Goal: Information Seeking & Learning: Find specific fact

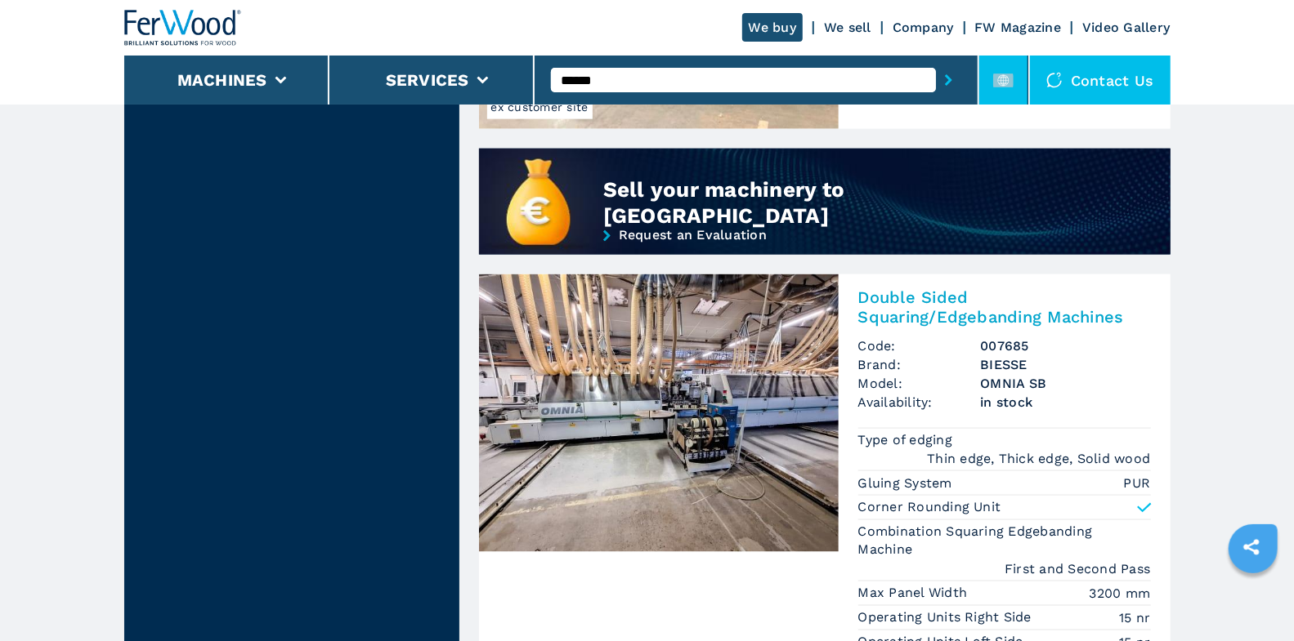
click at [990, 83] on li at bounding box center [1003, 80] width 49 height 49
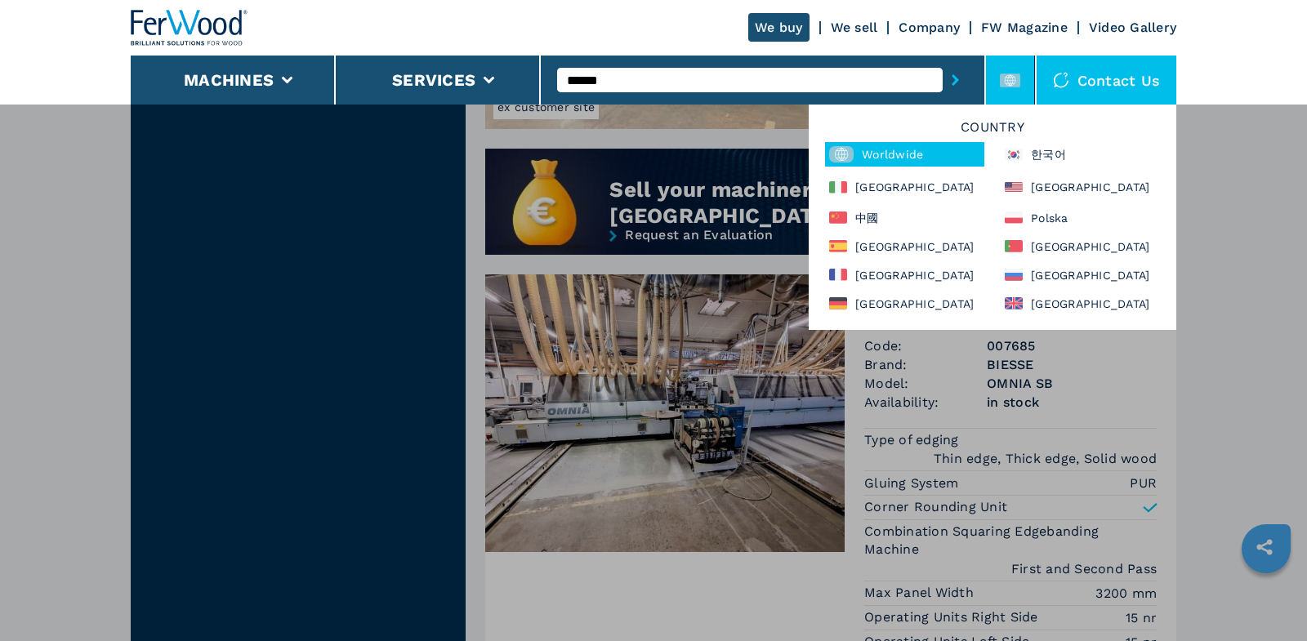
click at [892, 155] on div "Worldwide" at bounding box center [904, 154] width 159 height 25
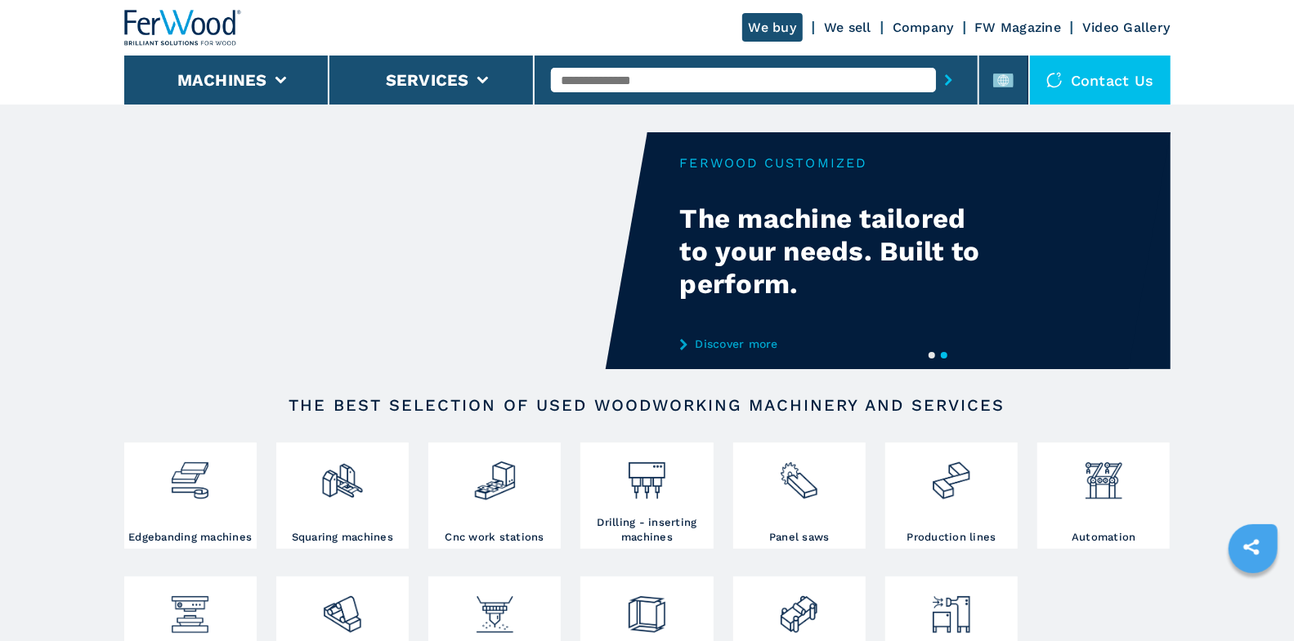
click at [636, 95] on div at bounding box center [756, 80] width 410 height 38
click at [638, 87] on input "text" at bounding box center [743, 80] width 385 height 25
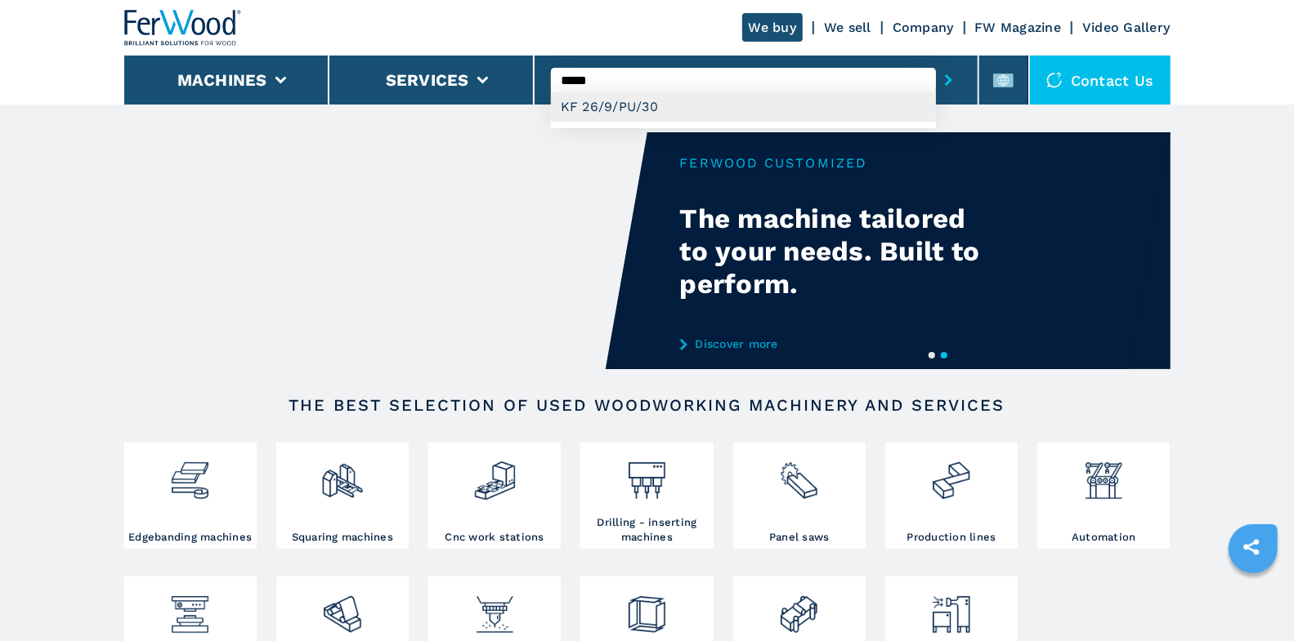
click at [674, 108] on div "KF 26/9/PU/30" at bounding box center [743, 106] width 385 height 29
type input "**********"
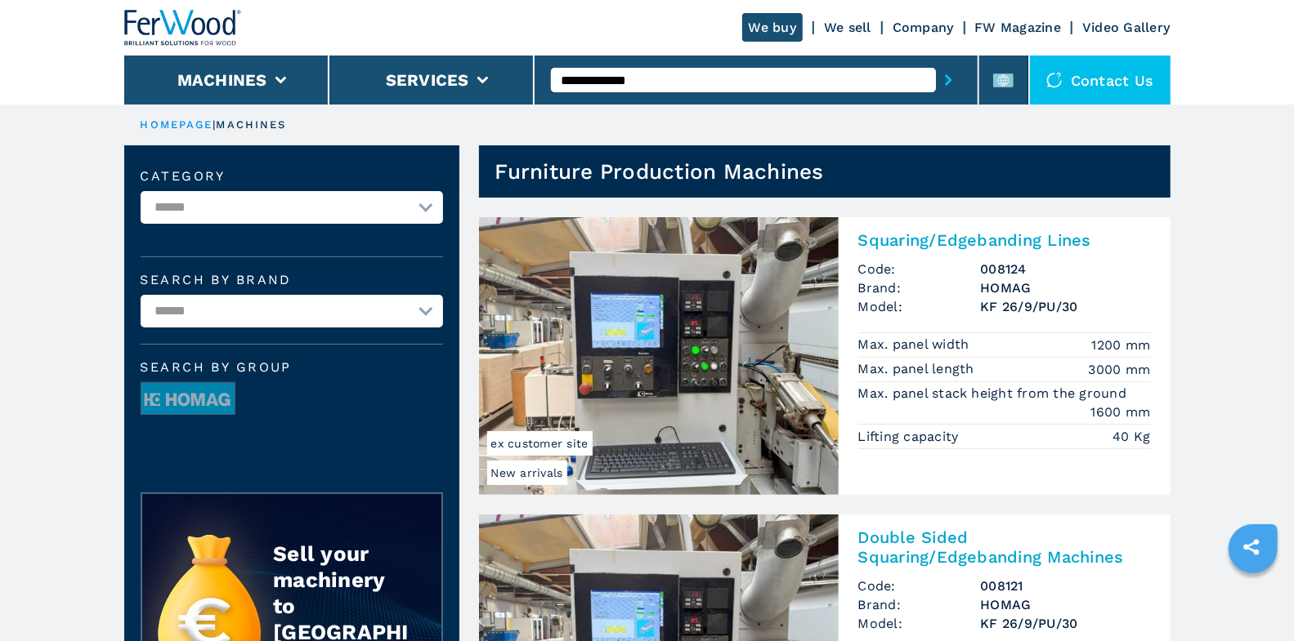
click at [972, 233] on h2 "Squaring/Edgebanding Lines" at bounding box center [1004, 240] width 293 height 20
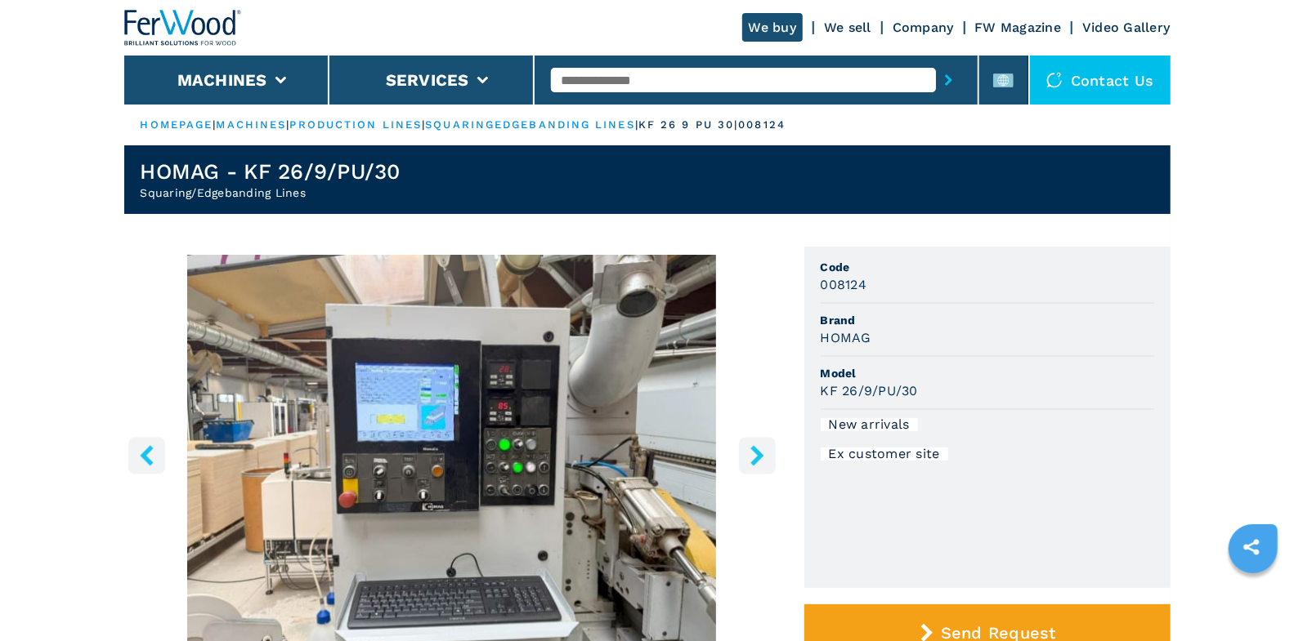
click at [758, 458] on icon "right-button" at bounding box center [756, 455] width 13 height 20
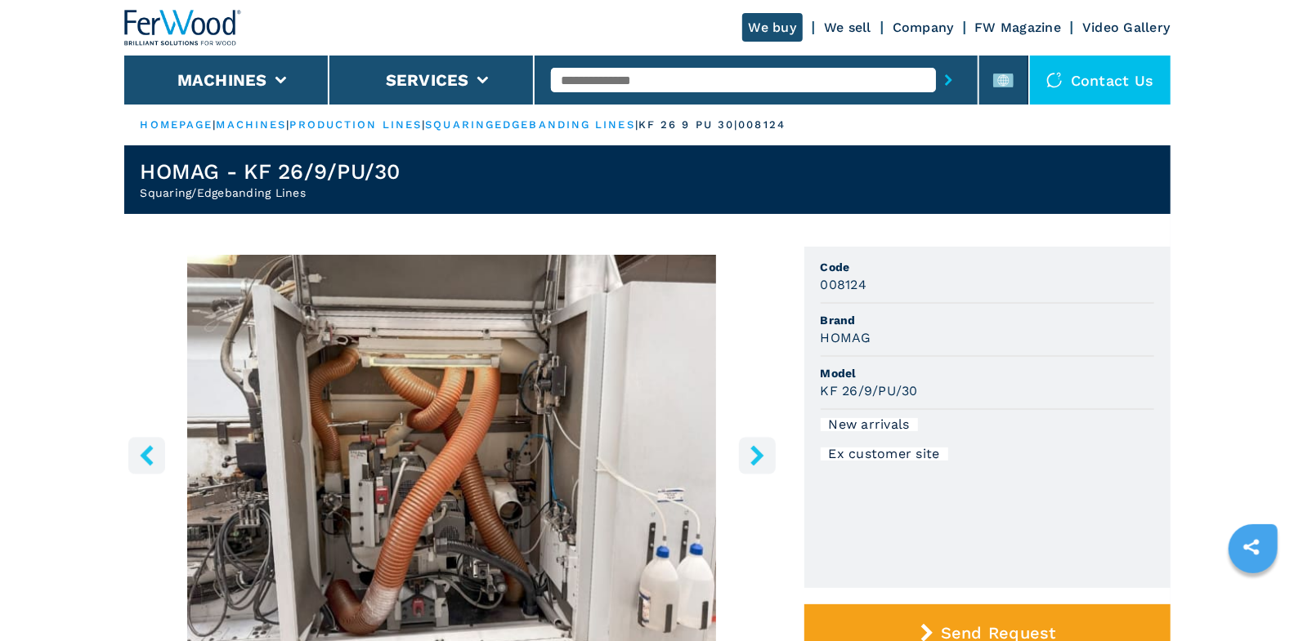
click at [758, 458] on icon "right-button" at bounding box center [756, 455] width 13 height 20
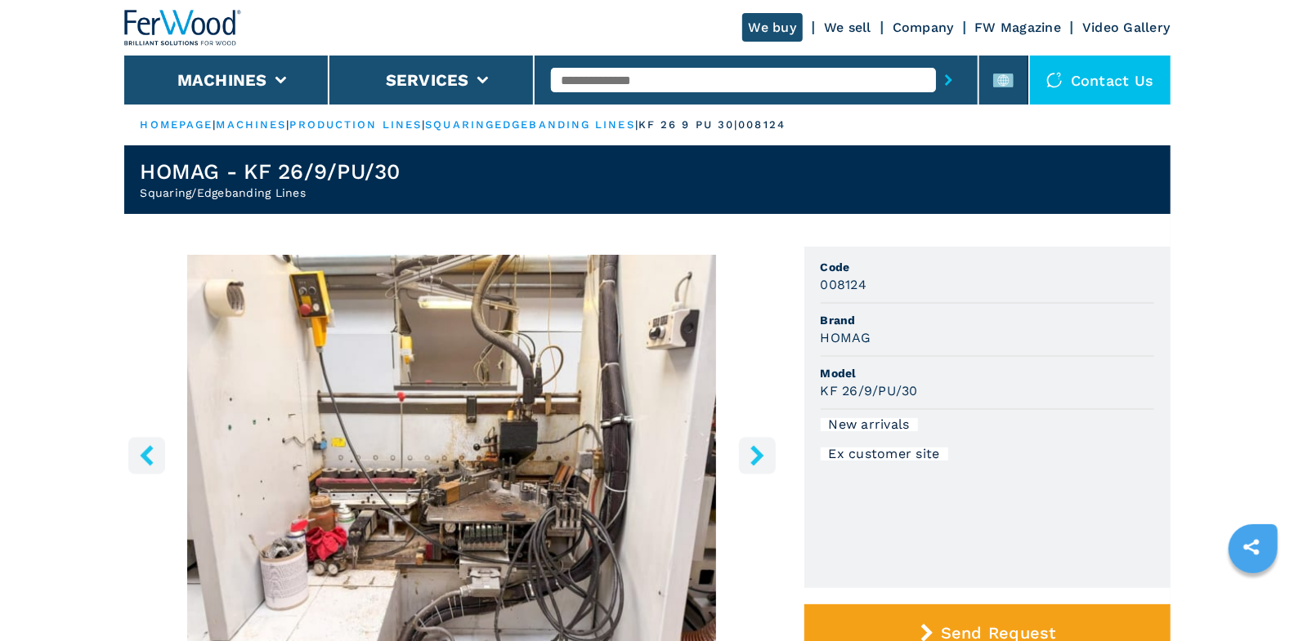
click at [758, 458] on icon "right-button" at bounding box center [756, 455] width 13 height 20
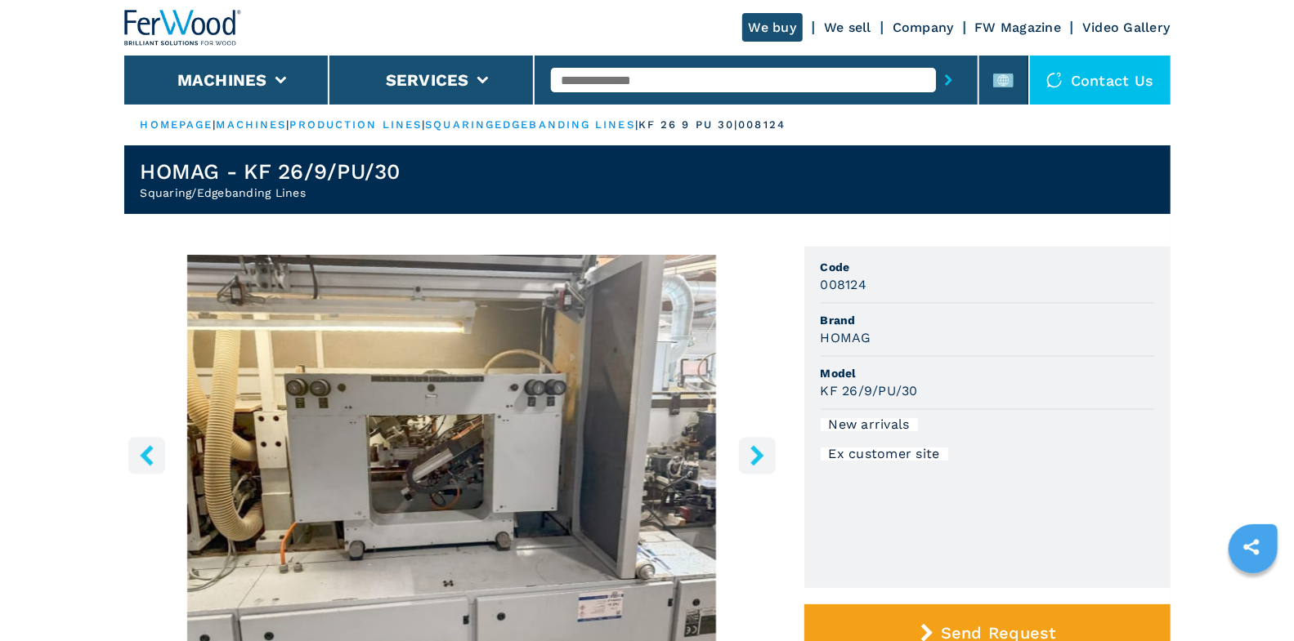
click at [758, 465] on icon "right-button" at bounding box center [757, 455] width 20 height 20
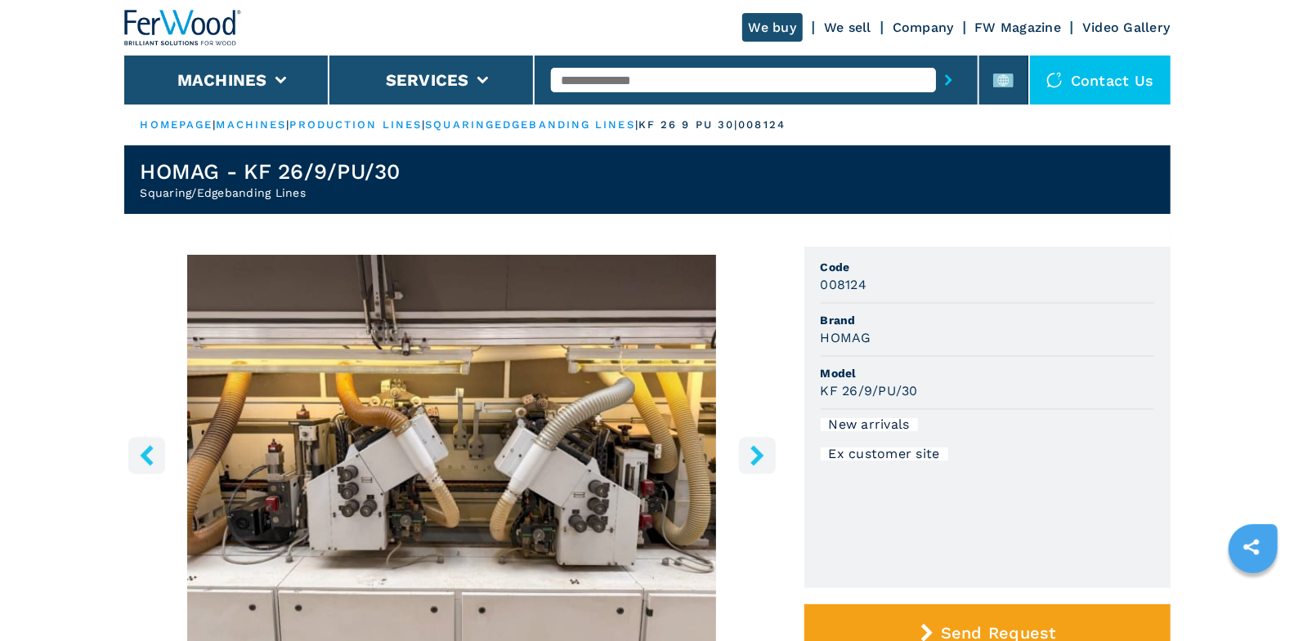
click at [763, 456] on icon "right-button" at bounding box center [757, 455] width 20 height 20
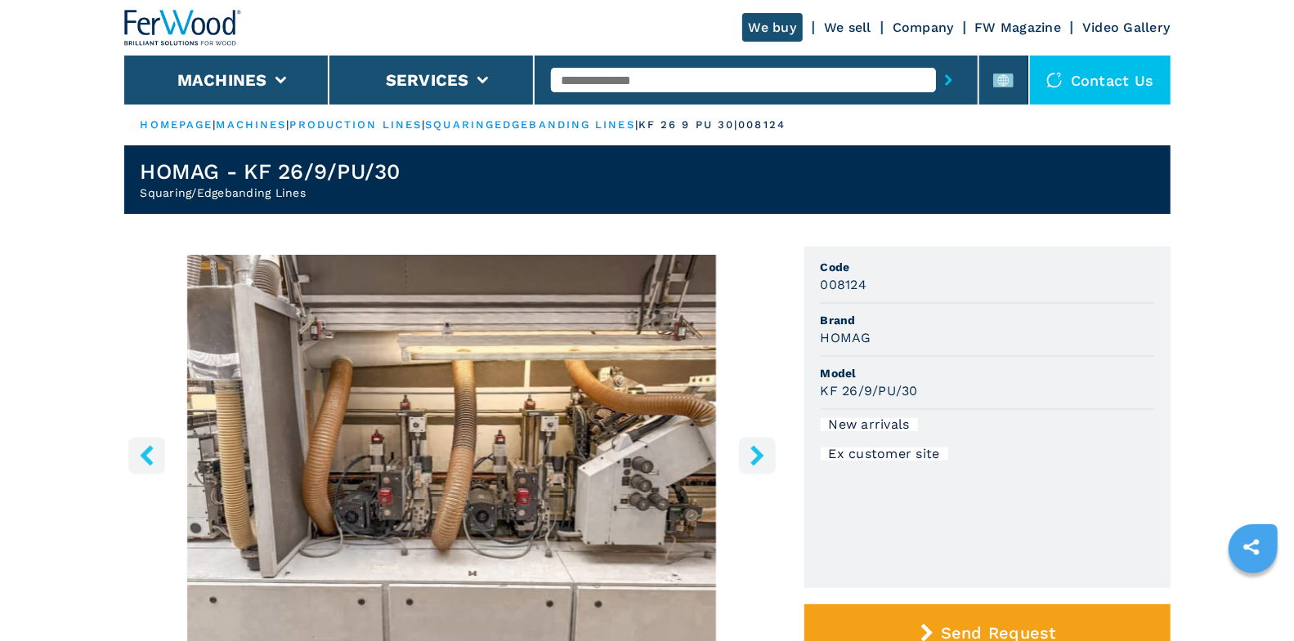
click at [758, 455] on icon "right-button" at bounding box center [756, 455] width 13 height 20
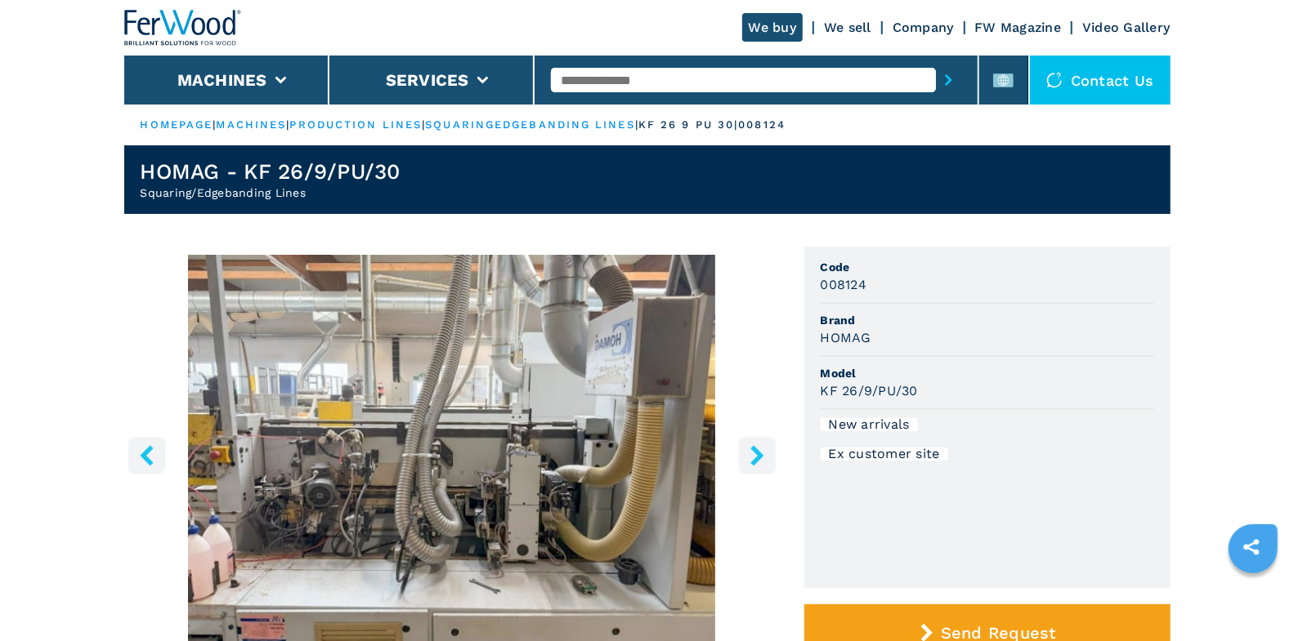
click at [151, 454] on icon "left-button" at bounding box center [146, 455] width 20 height 20
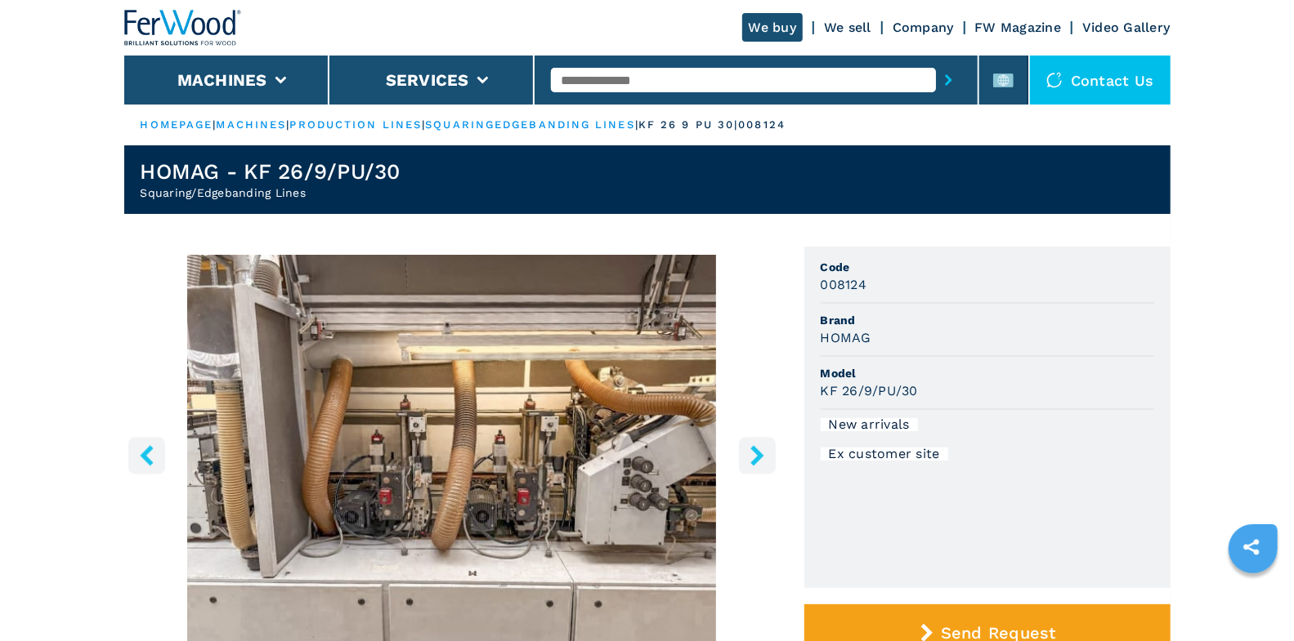
click at [151, 454] on icon "left-button" at bounding box center [146, 455] width 20 height 20
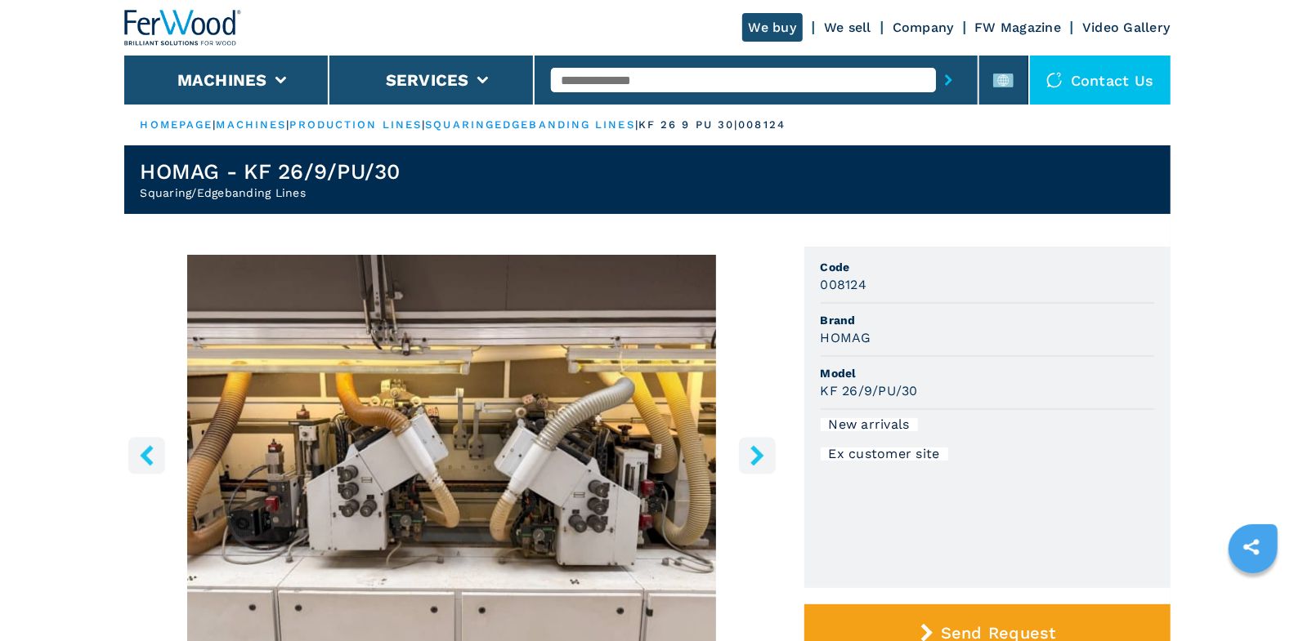
click at [151, 454] on icon "left-button" at bounding box center [146, 455] width 20 height 20
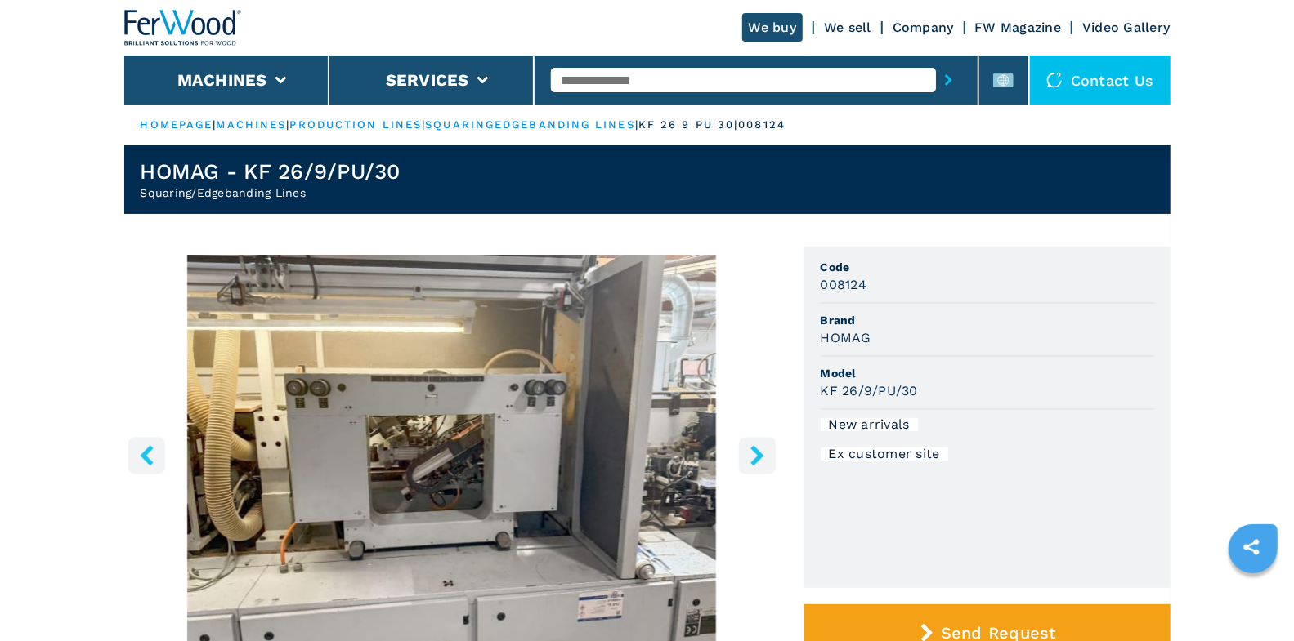
click at [740, 455] on button "right-button" at bounding box center [757, 455] width 37 height 37
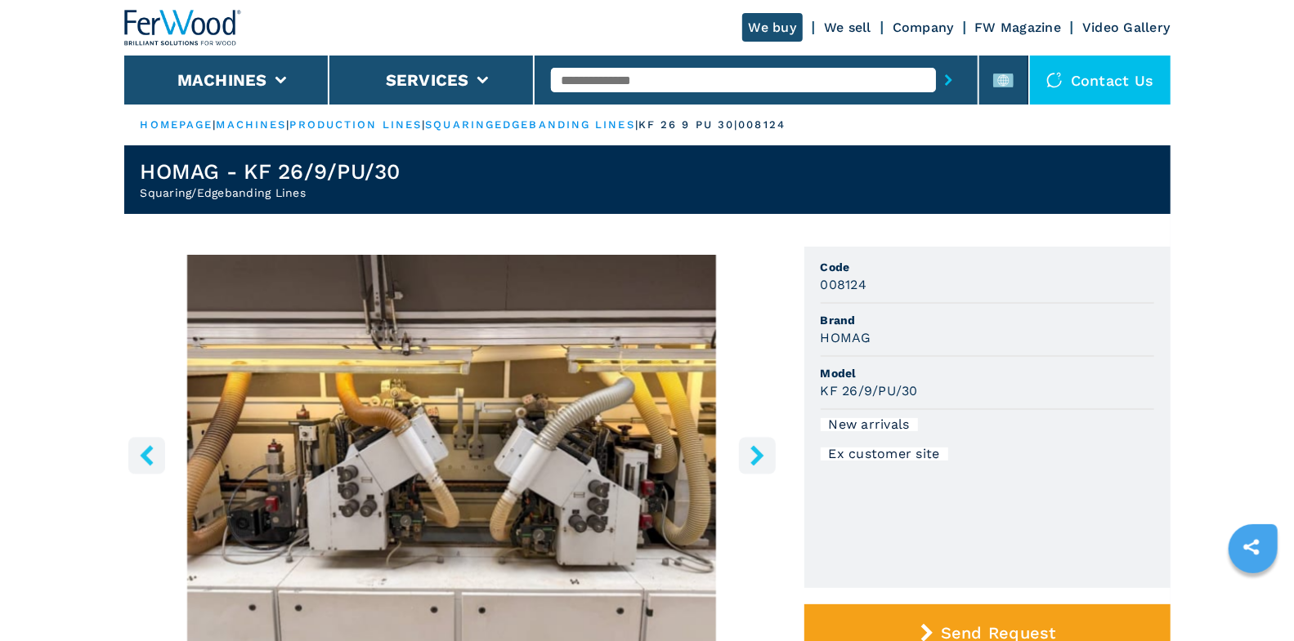
click at [753, 457] on icon "right-button" at bounding box center [757, 455] width 20 height 20
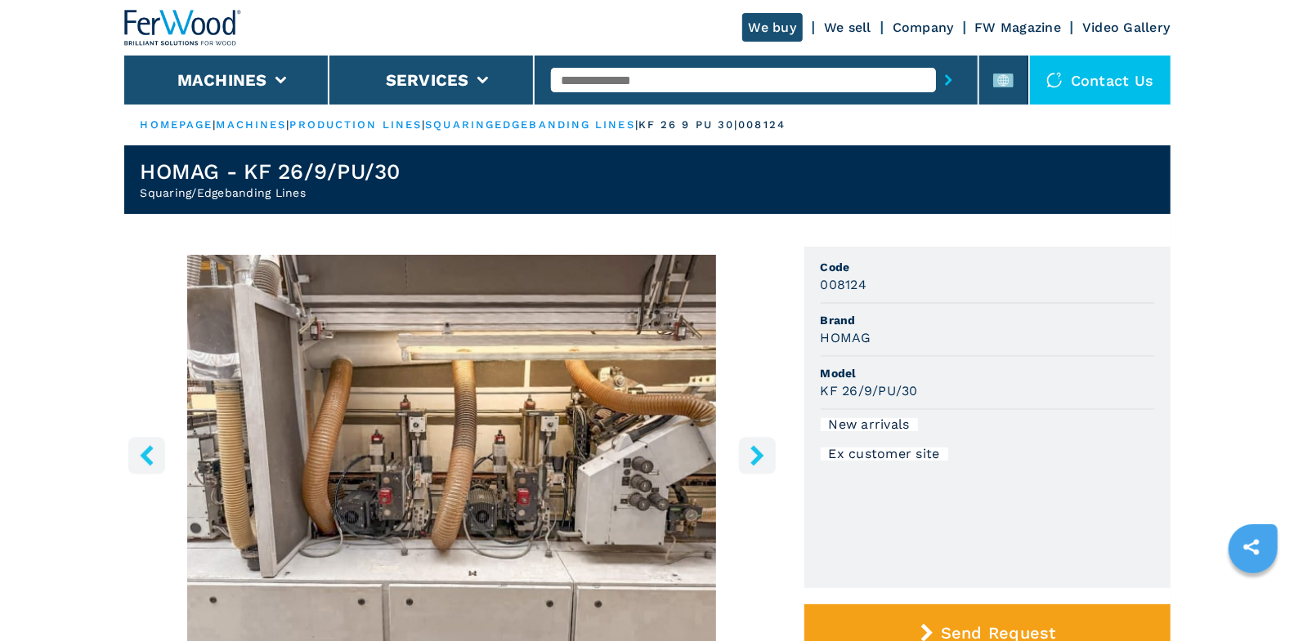
click at [753, 457] on icon "right-button" at bounding box center [757, 455] width 20 height 20
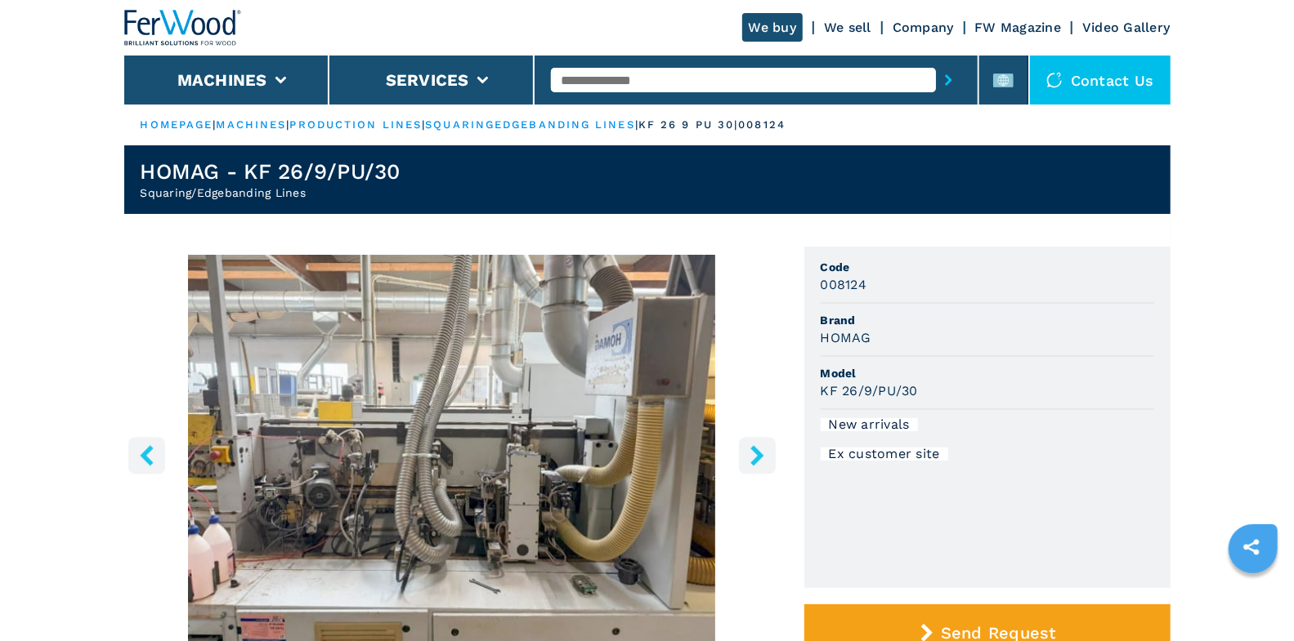
click at [755, 455] on icon "right-button" at bounding box center [757, 455] width 20 height 20
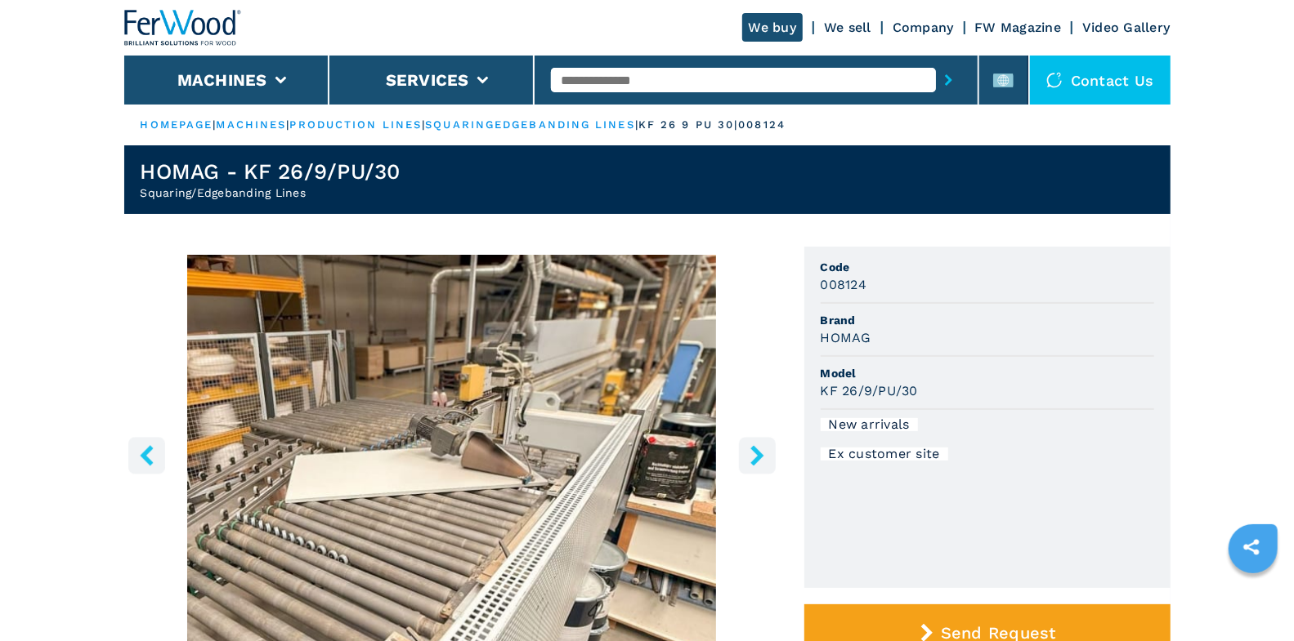
click at [755, 455] on icon "right-button" at bounding box center [757, 455] width 20 height 20
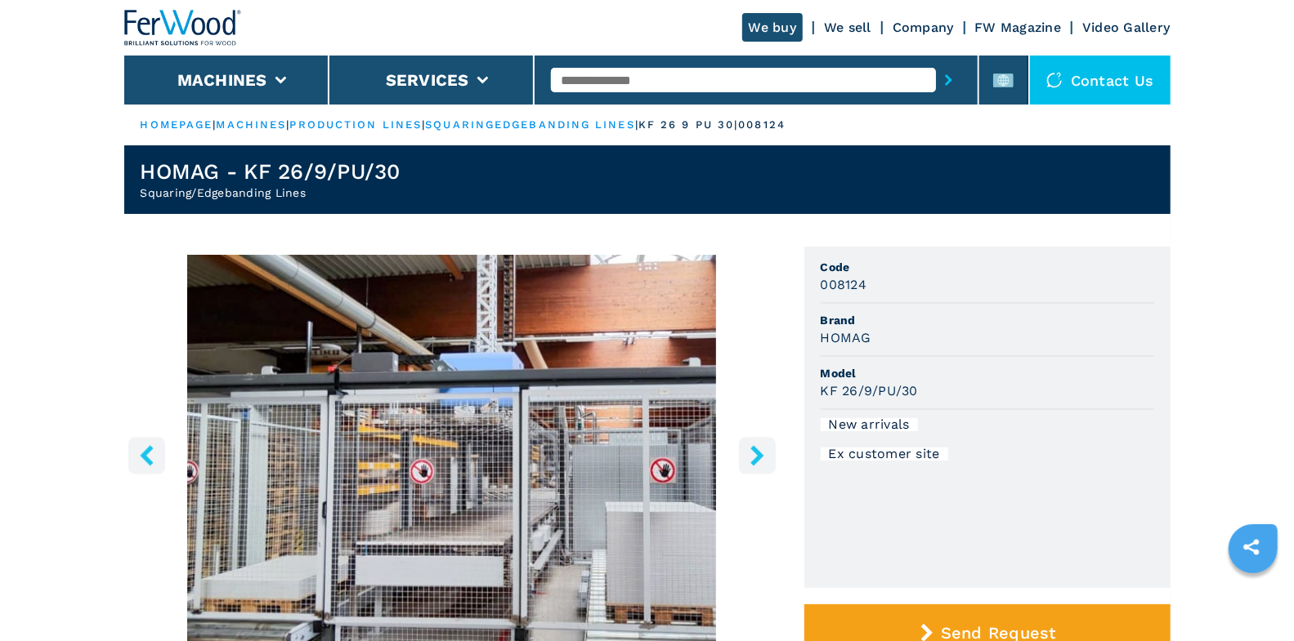
click at [755, 455] on icon "right-button" at bounding box center [757, 455] width 20 height 20
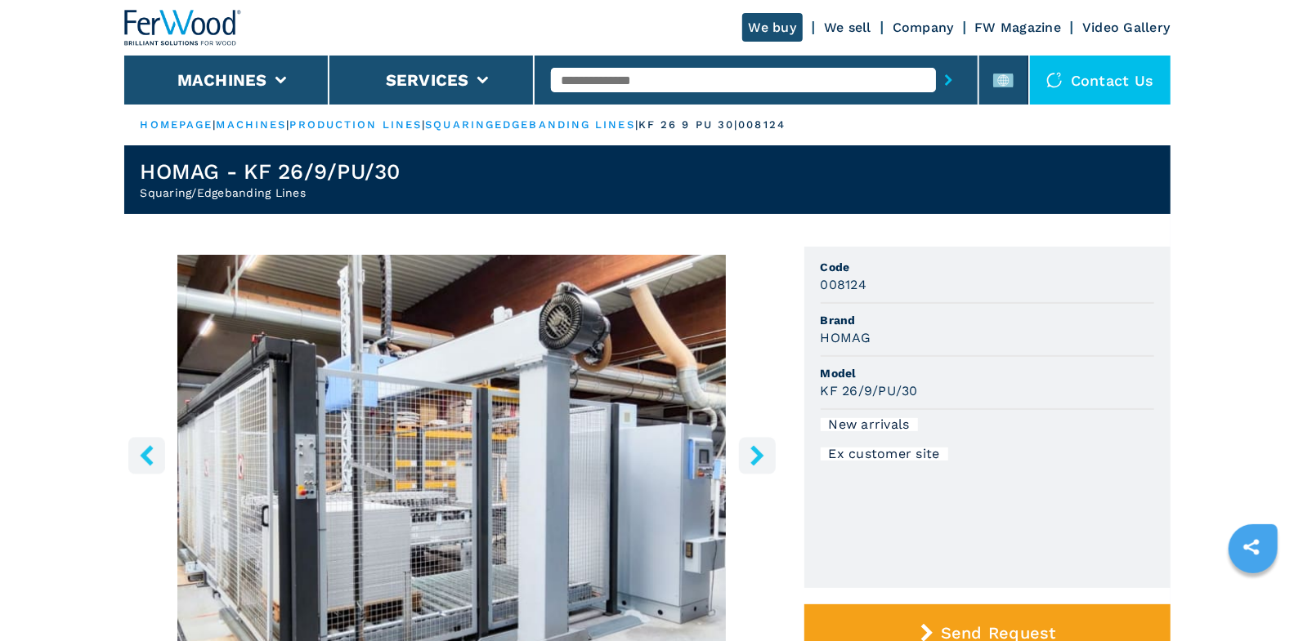
click at [755, 455] on icon "right-button" at bounding box center [757, 455] width 20 height 20
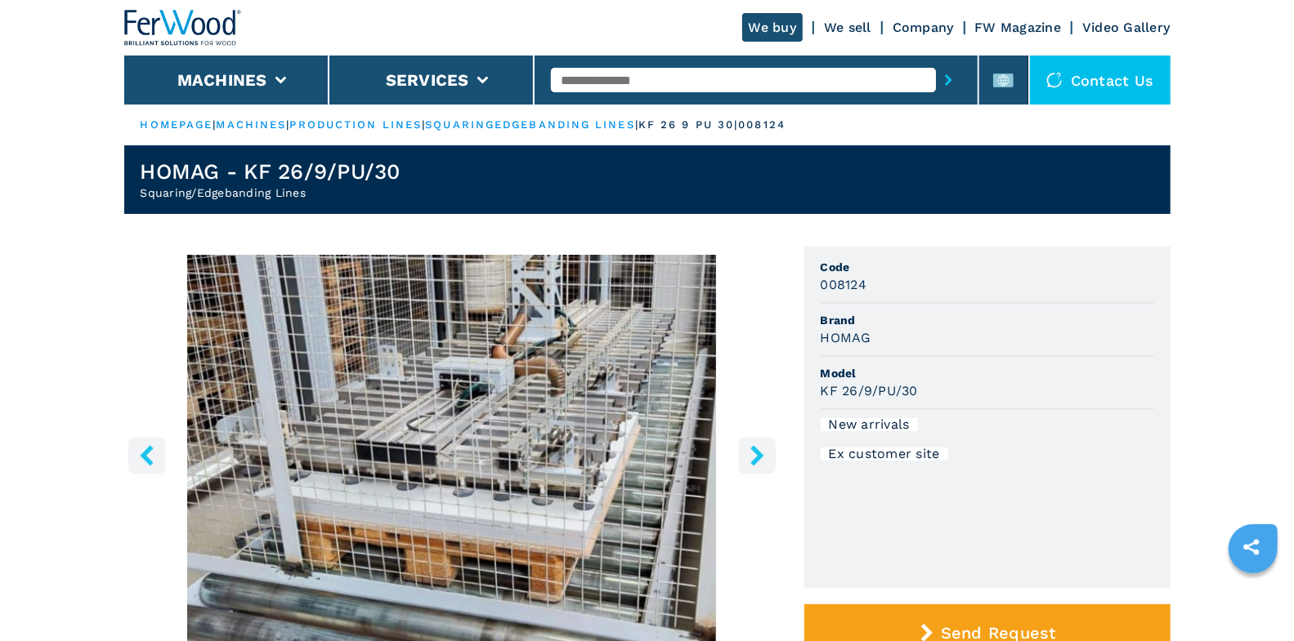
click at [755, 455] on icon "right-button" at bounding box center [757, 455] width 20 height 20
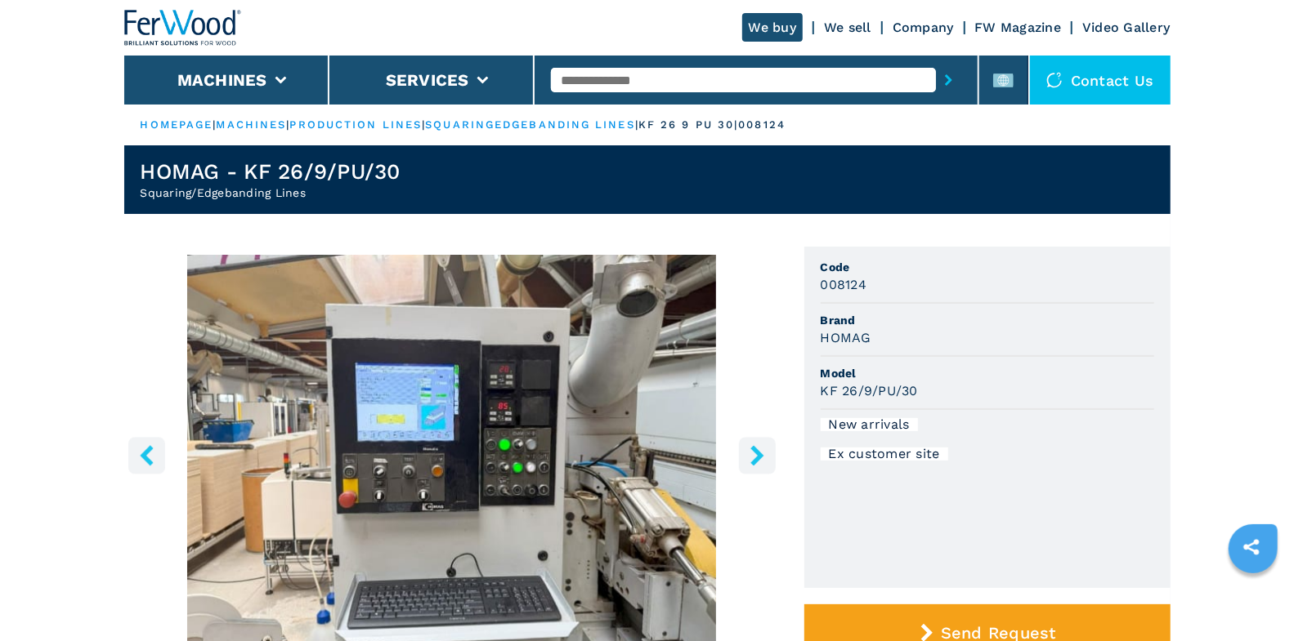
click at [755, 455] on icon "right-button" at bounding box center [757, 455] width 20 height 20
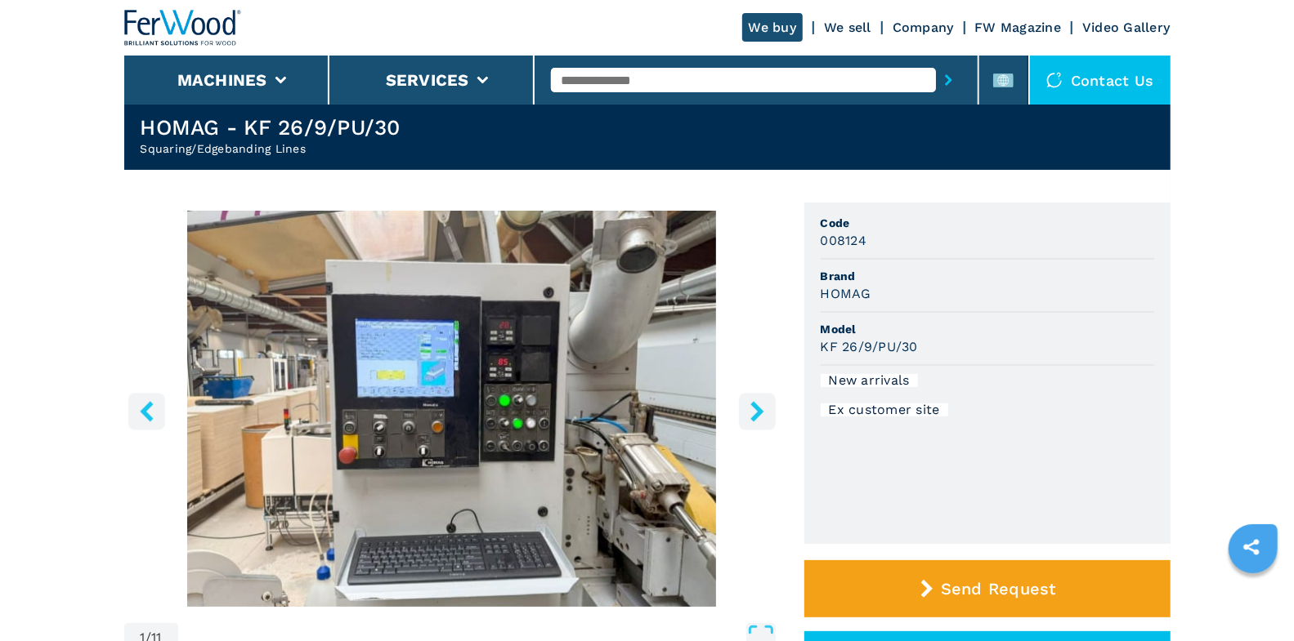
scroll to position [141, 0]
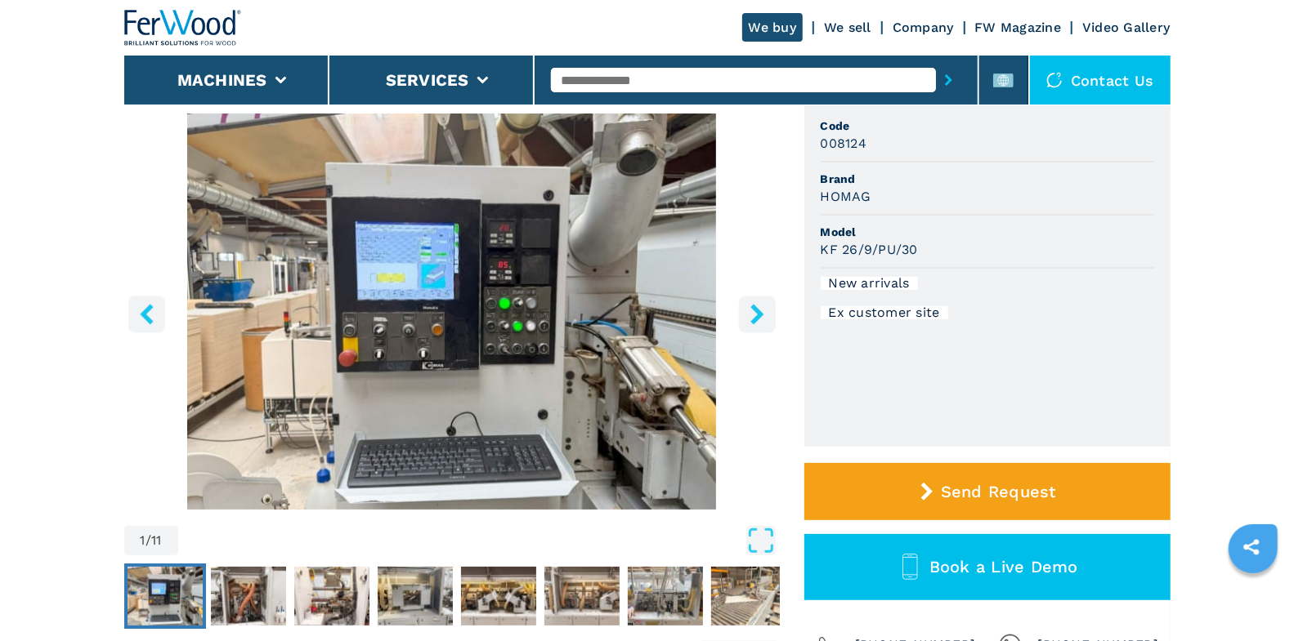
click at [148, 304] on icon "left-button" at bounding box center [146, 314] width 20 height 20
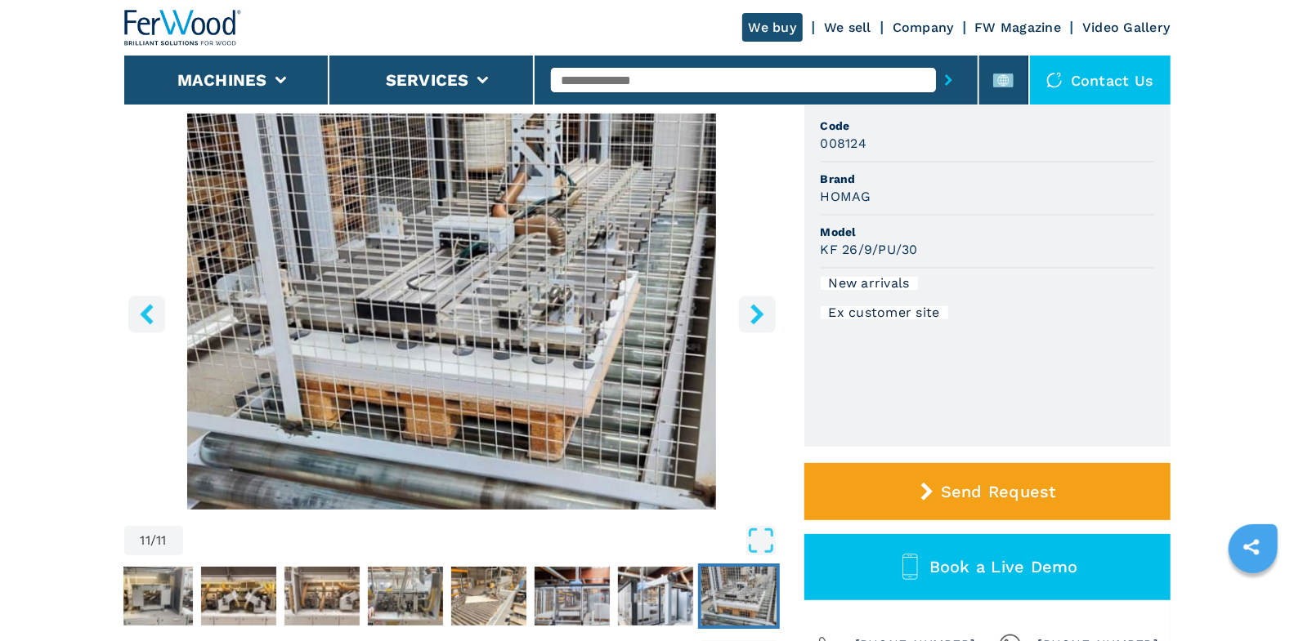
click at [150, 307] on icon "left-button" at bounding box center [146, 314] width 13 height 20
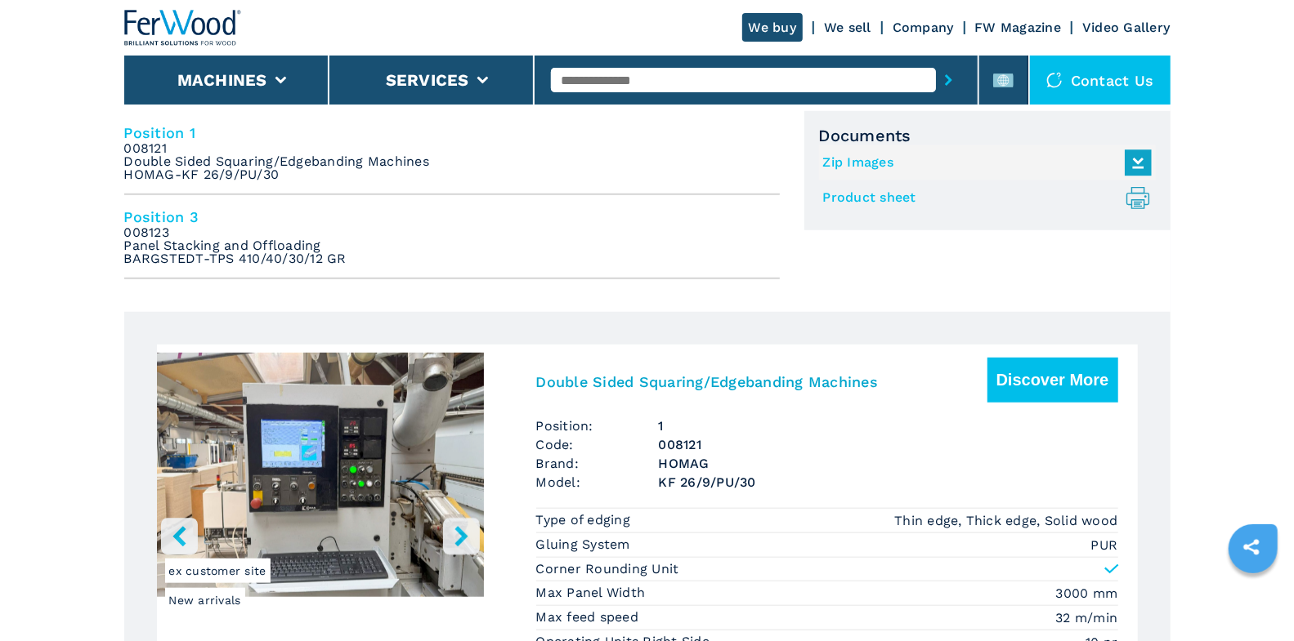
scroll to position [923, 0]
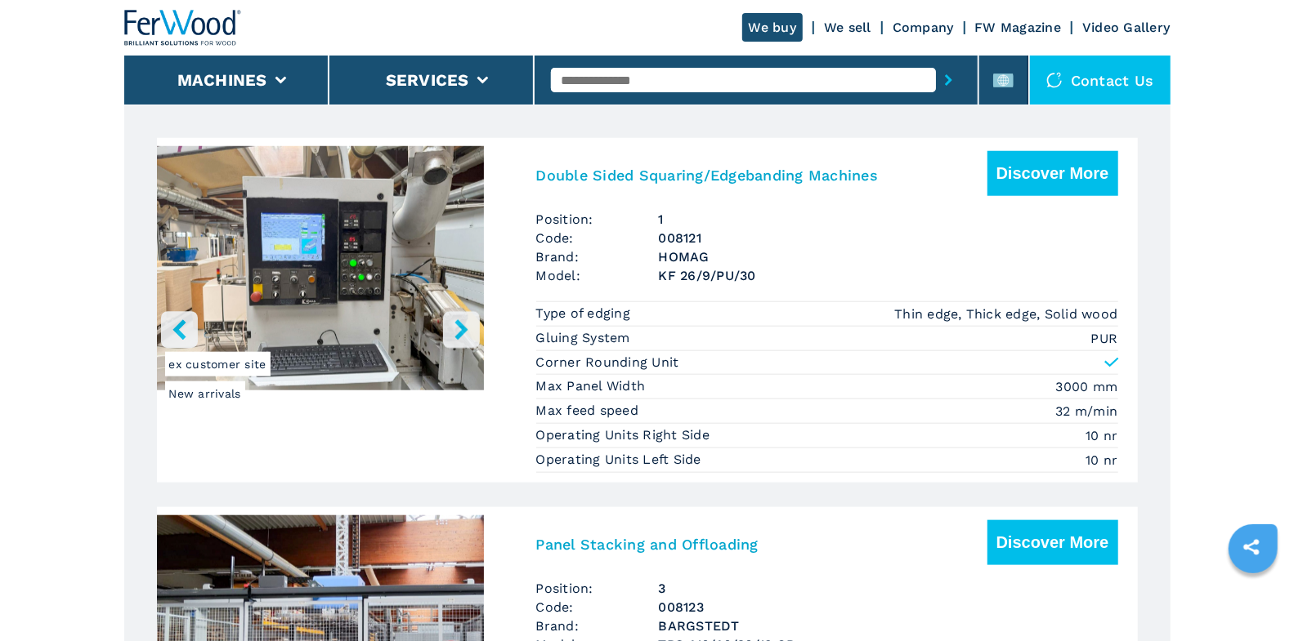
click at [388, 272] on img "Go to Slide 1" at bounding box center [320, 268] width 327 height 244
click at [449, 335] on button "right-button" at bounding box center [461, 329] width 37 height 37
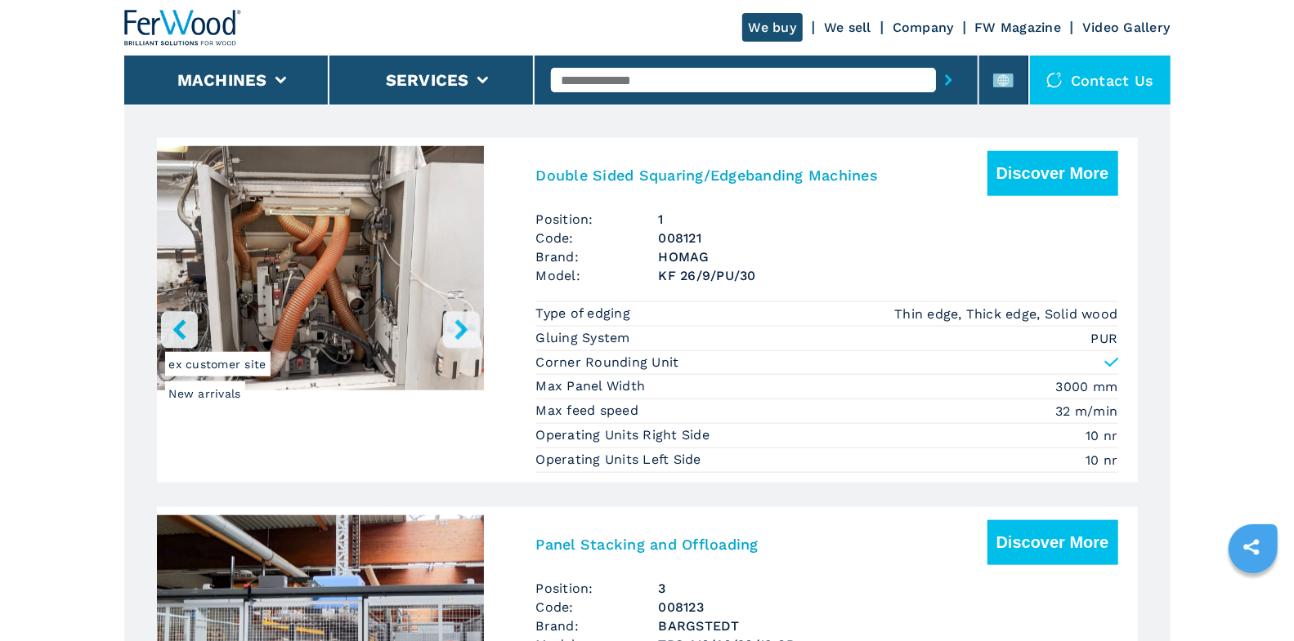
click at [454, 331] on icon "right-button" at bounding box center [461, 330] width 20 height 20
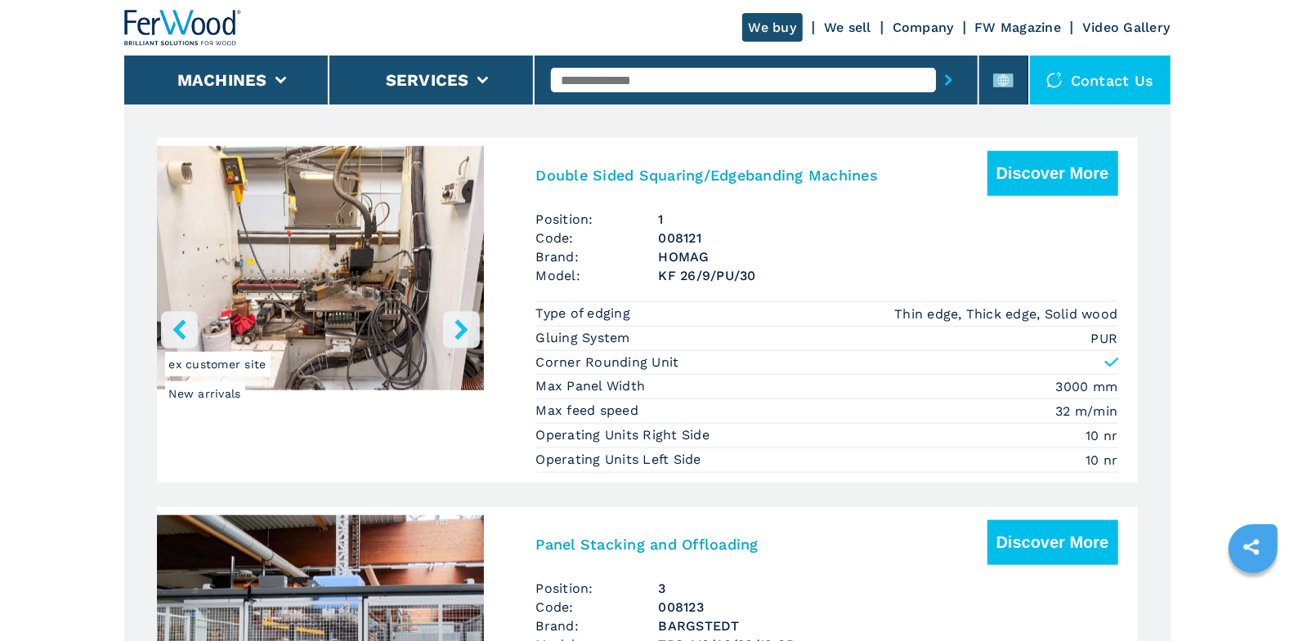
click at [454, 331] on icon "right-button" at bounding box center [461, 330] width 20 height 20
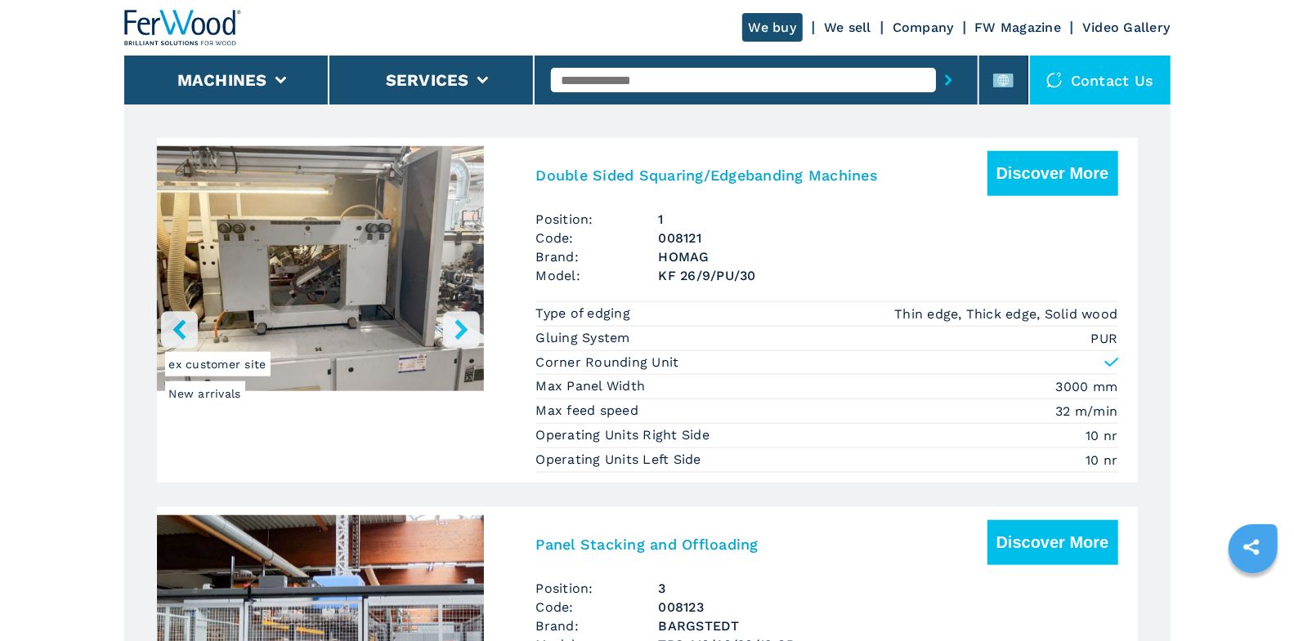
click at [454, 331] on icon "right-button" at bounding box center [461, 330] width 20 height 20
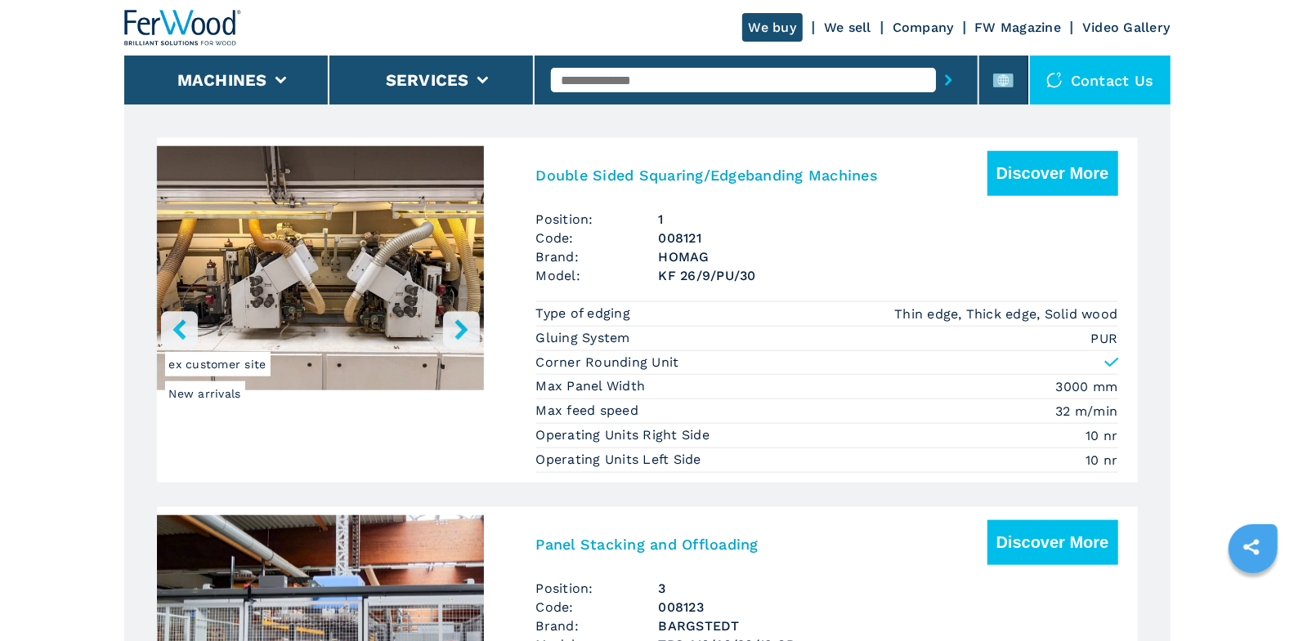
click at [454, 331] on icon "right-button" at bounding box center [461, 330] width 20 height 20
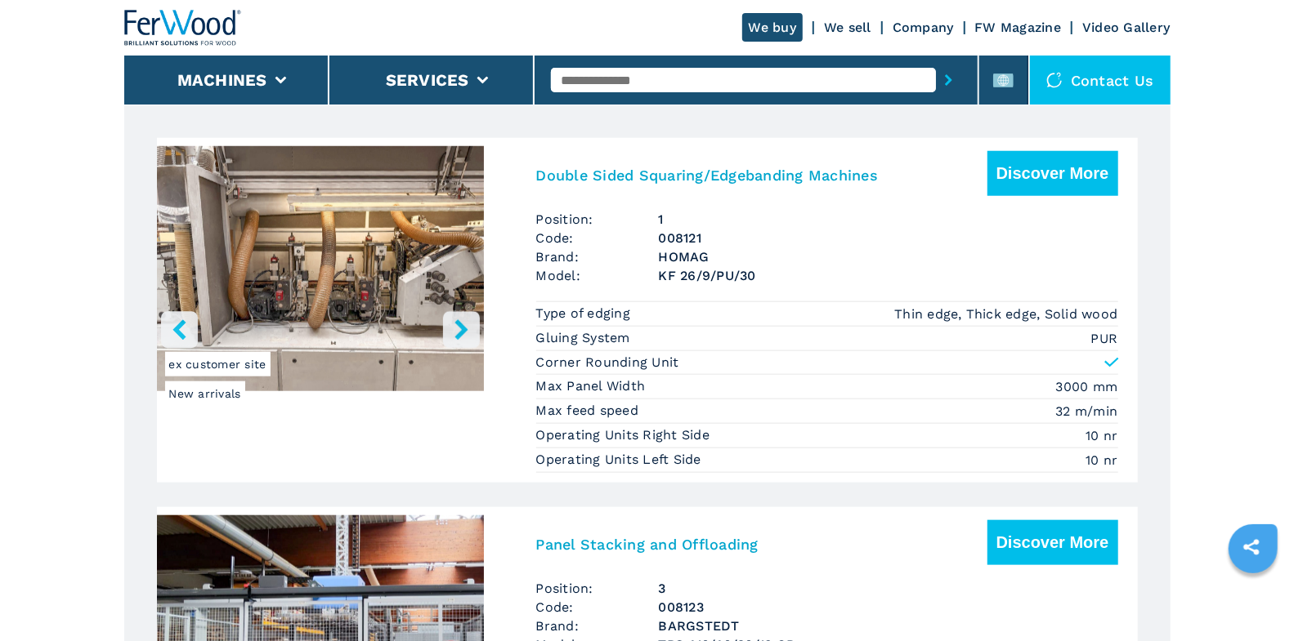
click at [454, 331] on icon "right-button" at bounding box center [461, 330] width 20 height 20
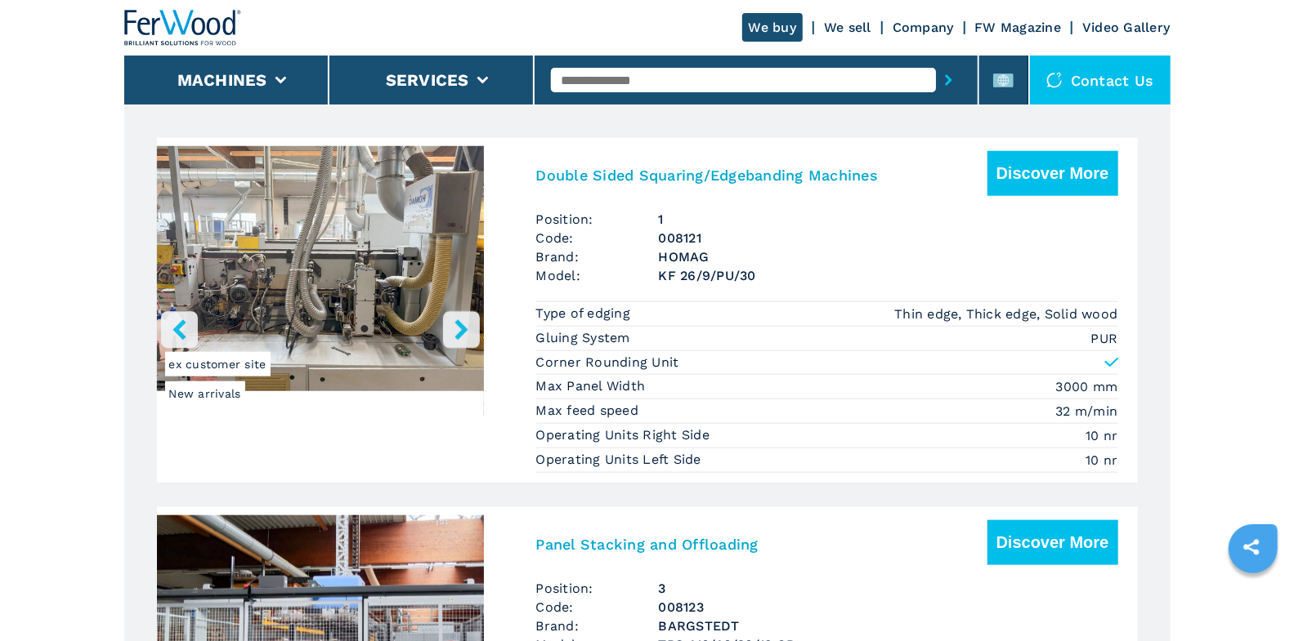
click at [369, 303] on img "Go to Slide 7" at bounding box center [320, 268] width 327 height 245
click at [458, 325] on icon "right-button" at bounding box center [461, 330] width 20 height 20
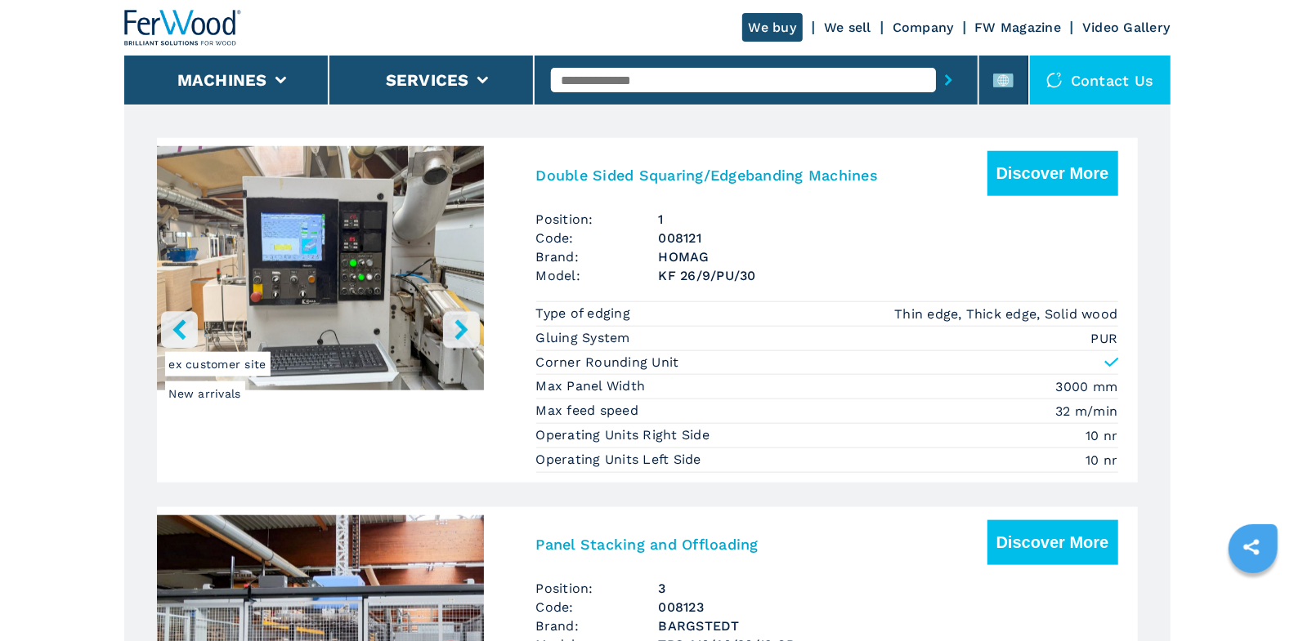
click at [458, 325] on icon "right-button" at bounding box center [461, 330] width 20 height 20
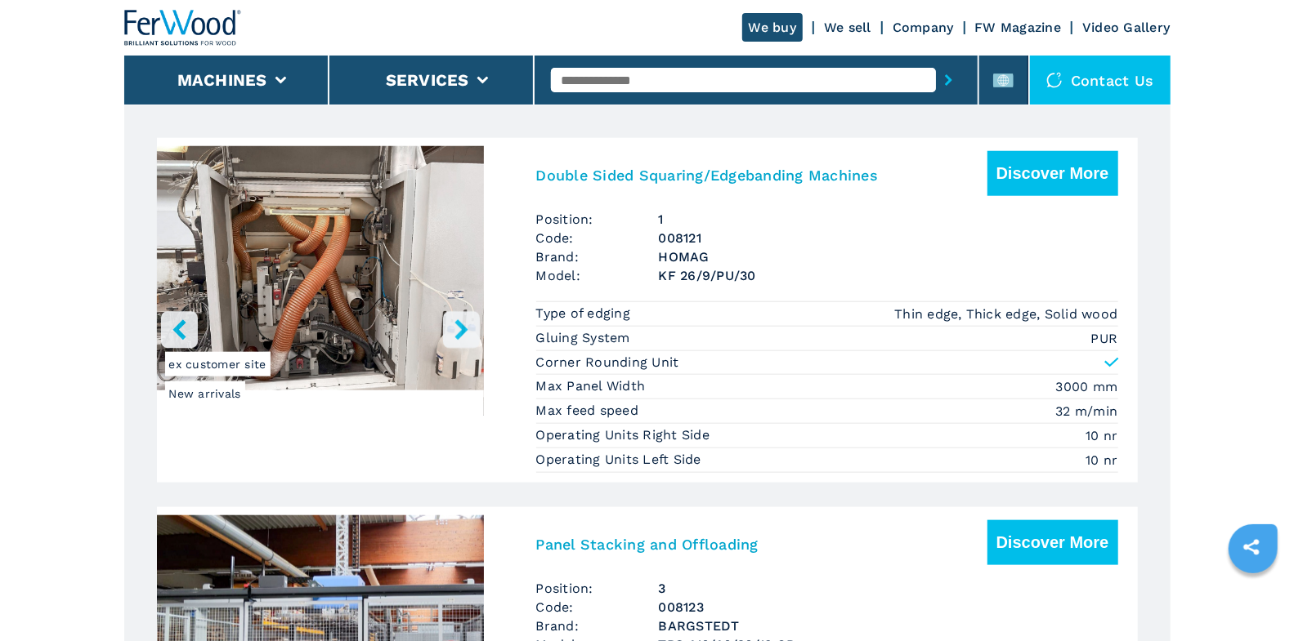
click at [458, 331] on icon "right-button" at bounding box center [460, 330] width 13 height 20
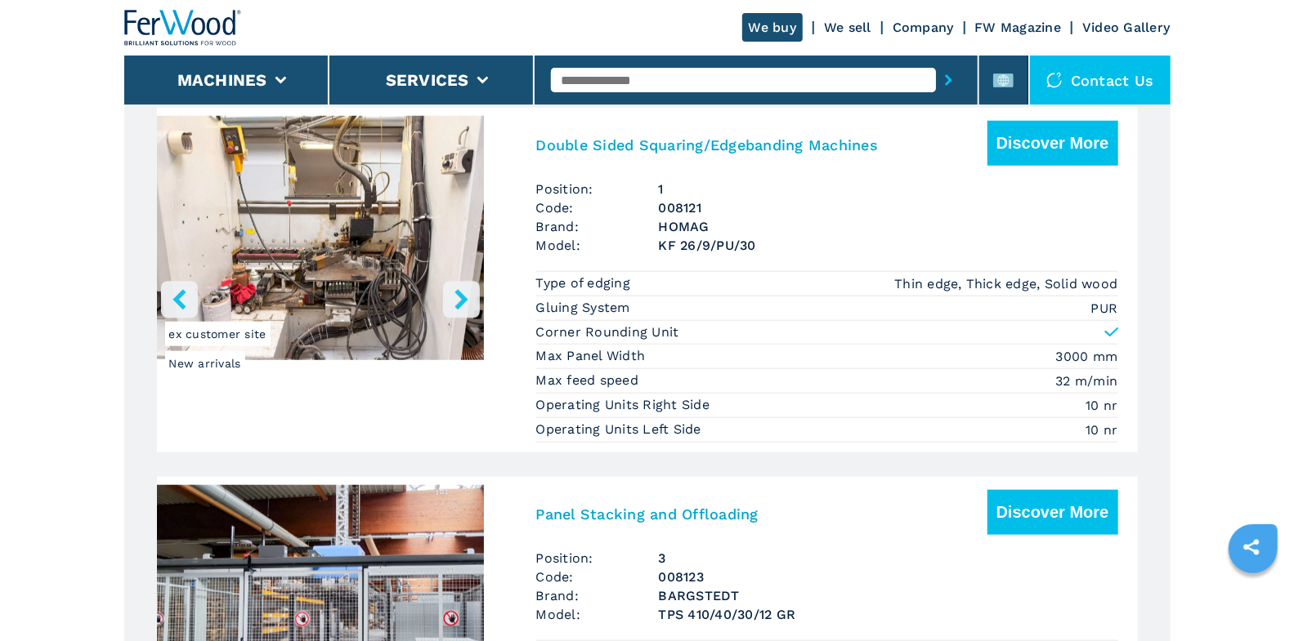
scroll to position [954, 0]
click at [462, 307] on button "right-button" at bounding box center [461, 298] width 37 height 37
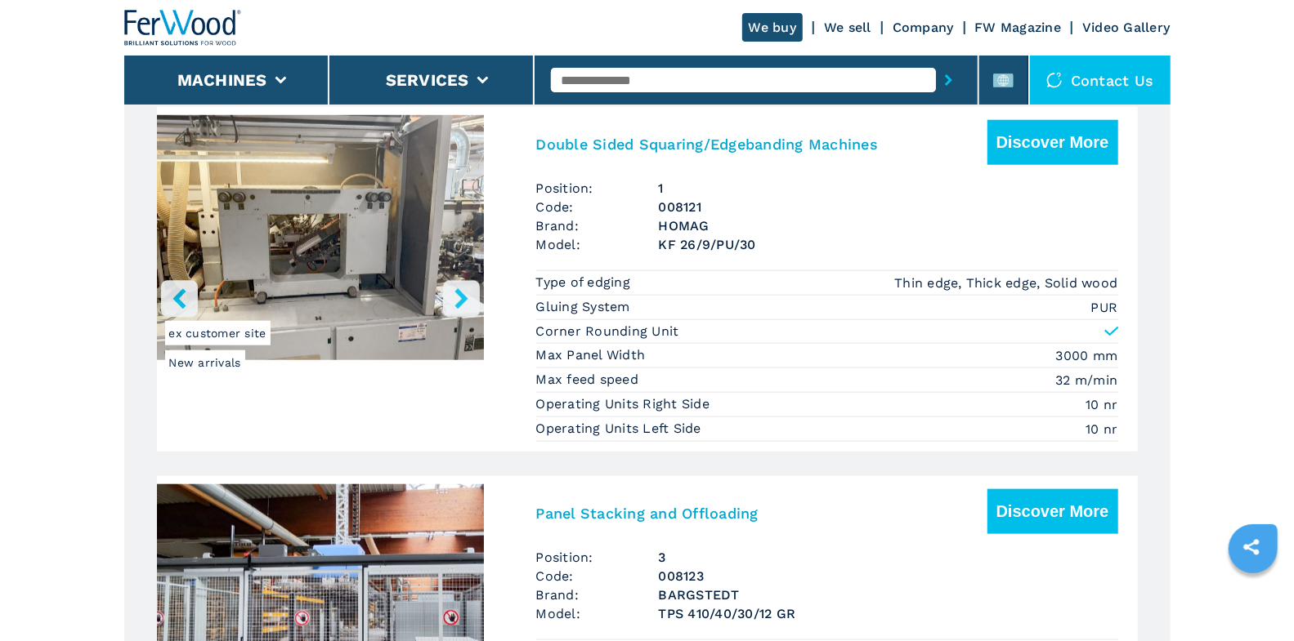
click at [462, 306] on icon "right-button" at bounding box center [461, 298] width 20 height 20
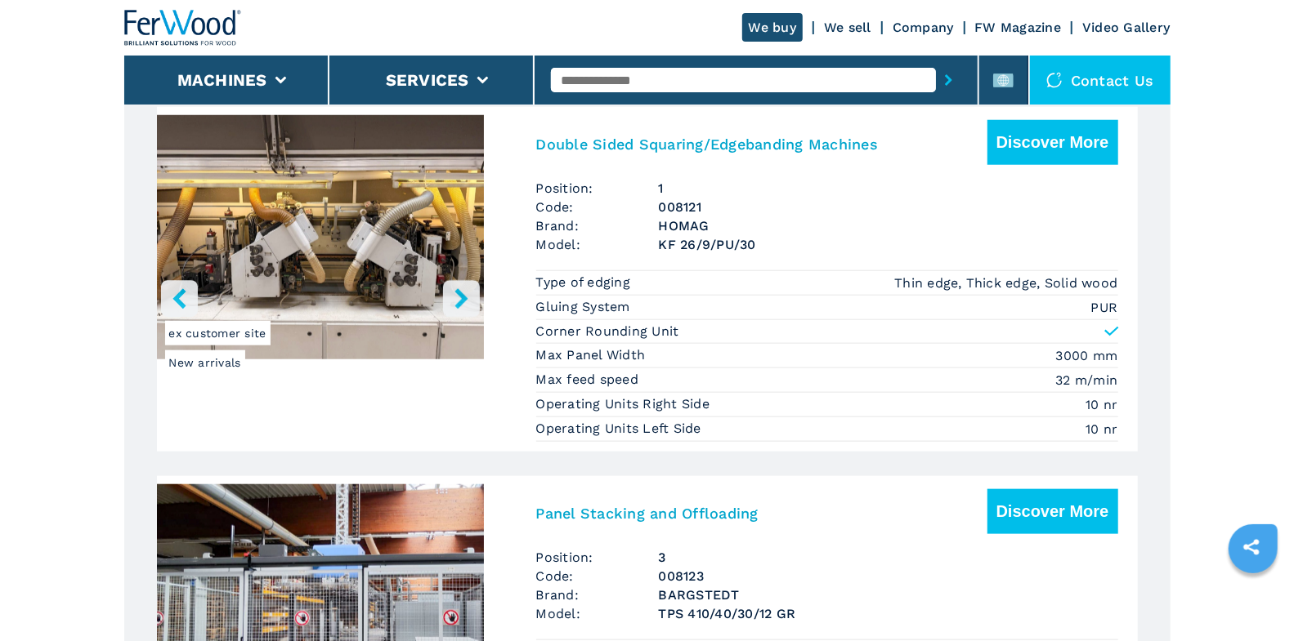
click at [462, 306] on icon "right-button" at bounding box center [461, 298] width 20 height 20
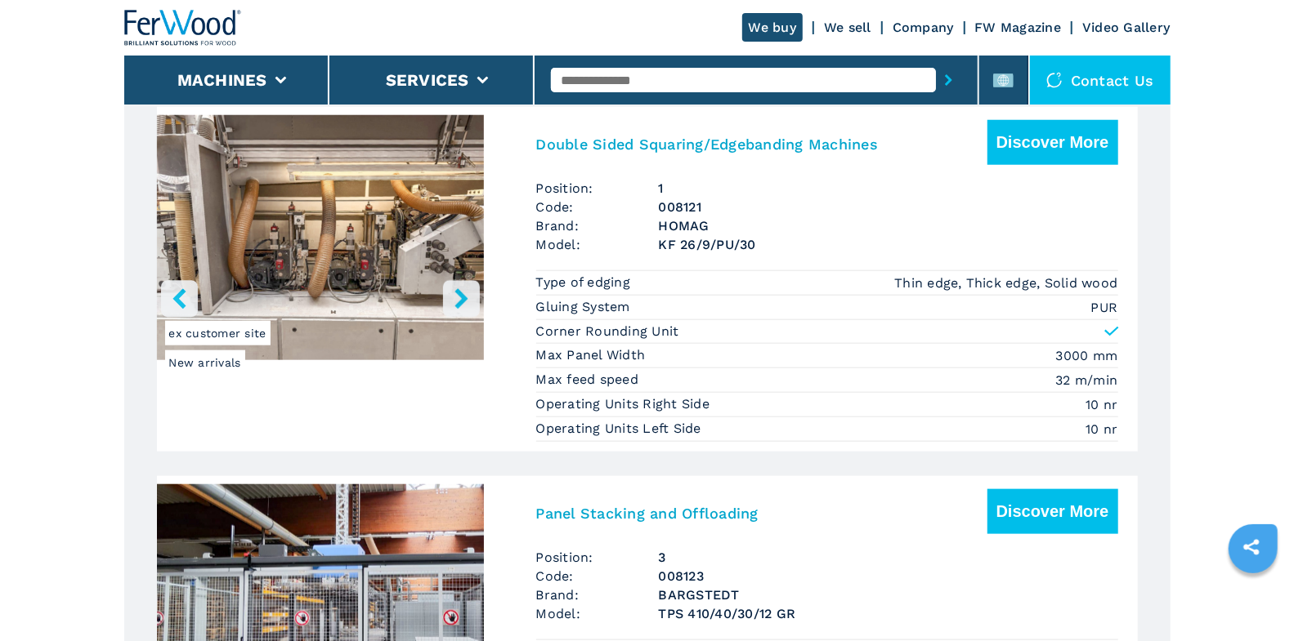
click at [462, 306] on icon "right-button" at bounding box center [461, 298] width 20 height 20
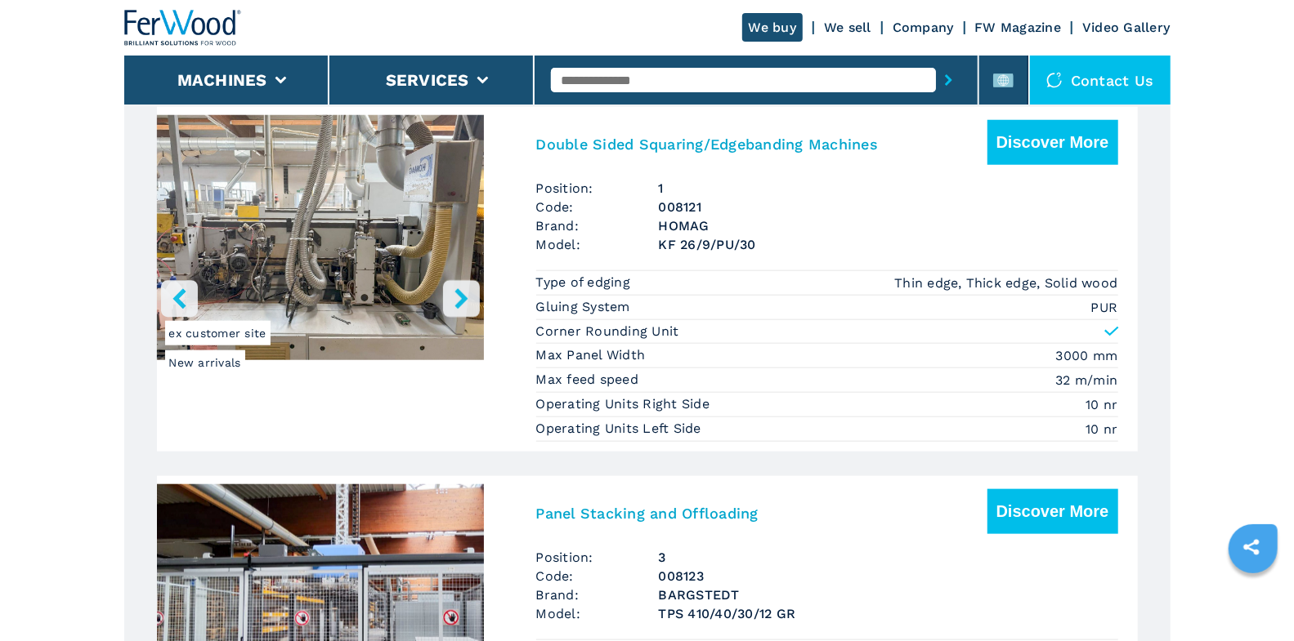
click at [462, 306] on icon "right-button" at bounding box center [461, 298] width 20 height 20
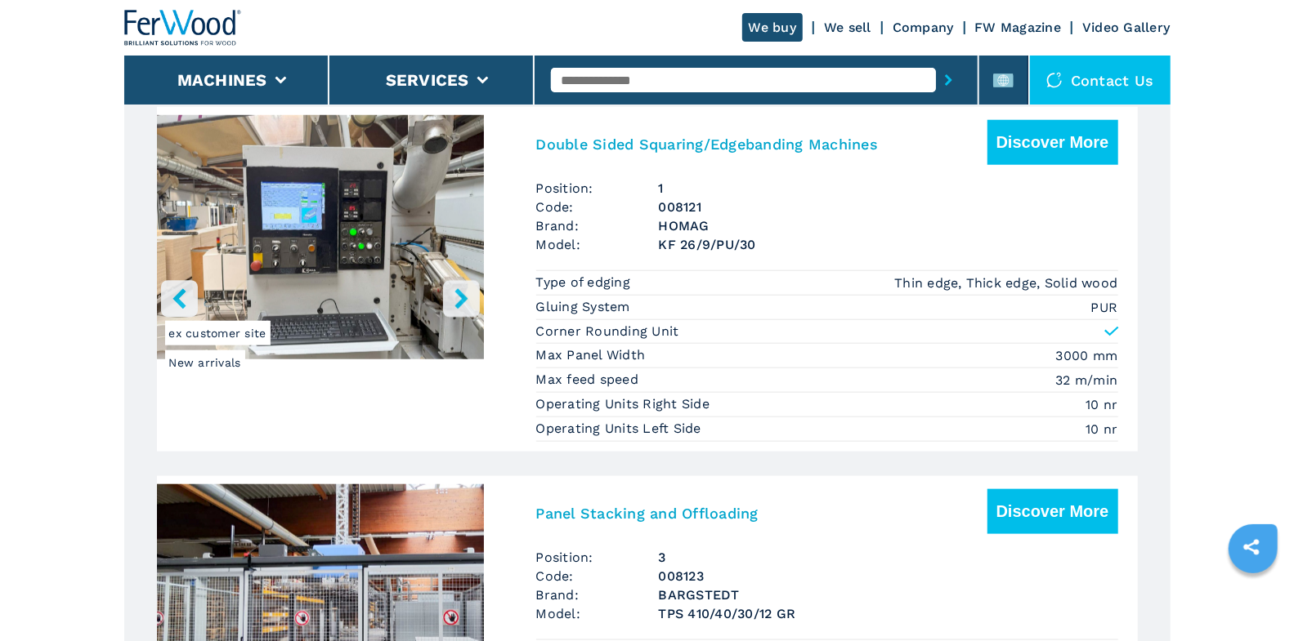
click at [462, 306] on icon "right-button" at bounding box center [461, 298] width 20 height 20
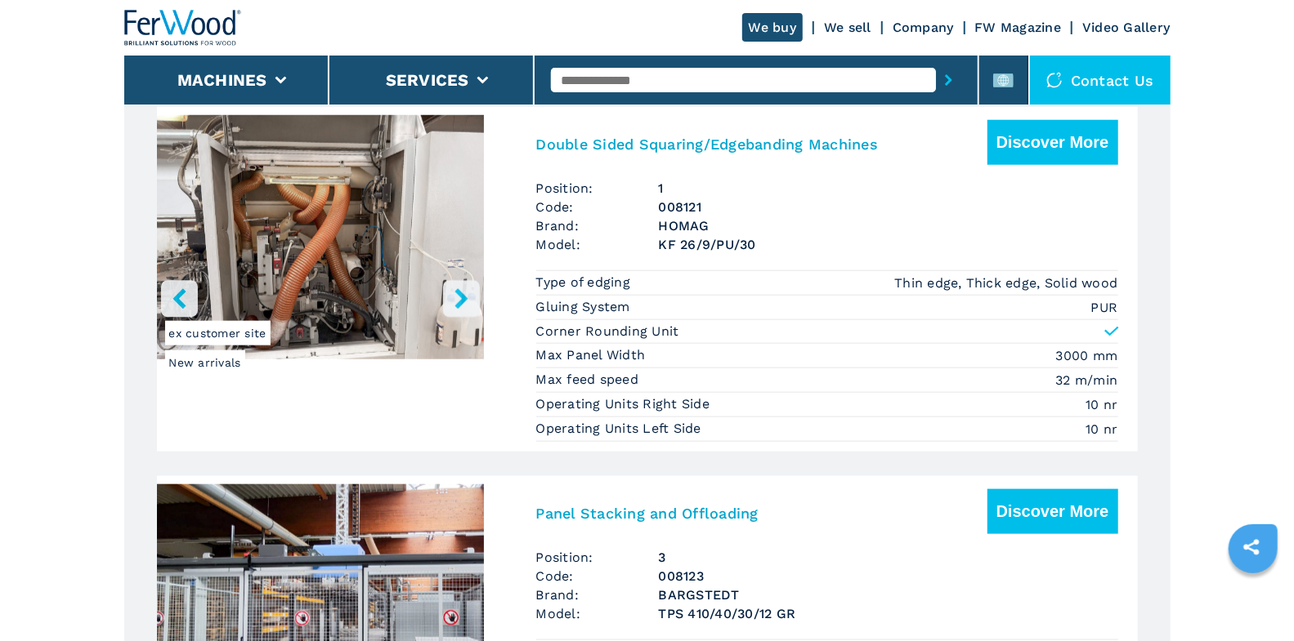
click at [461, 302] on icon "right-button" at bounding box center [460, 298] width 13 height 20
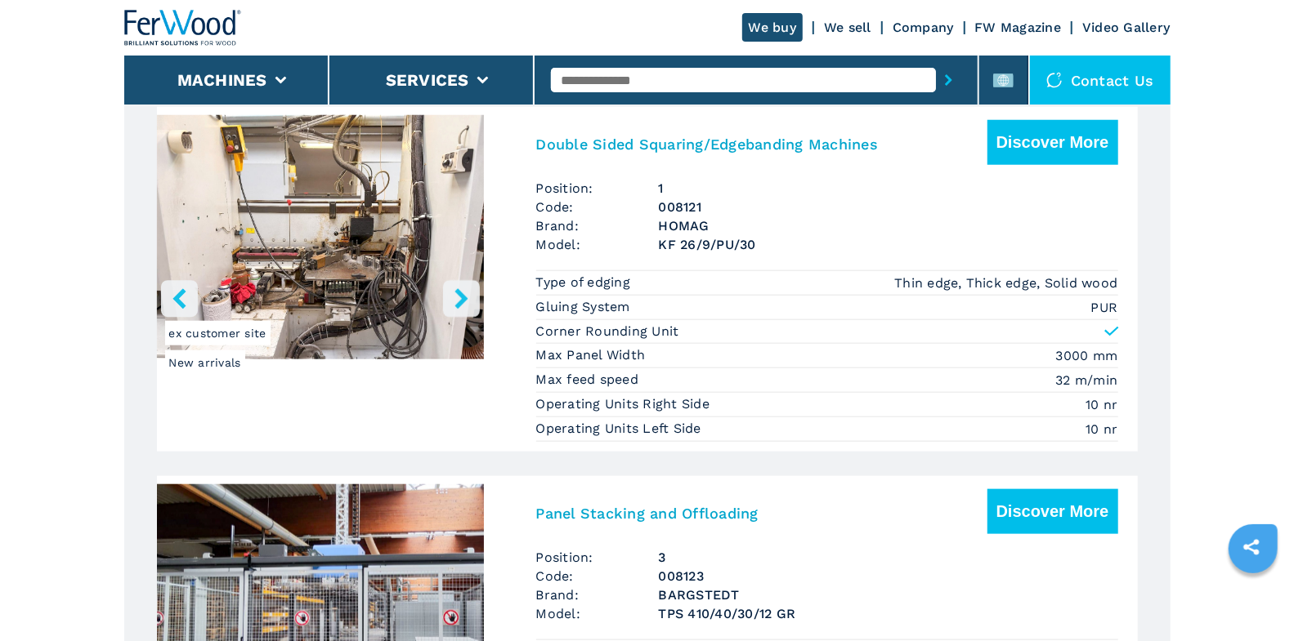
click at [461, 302] on icon "right-button" at bounding box center [460, 298] width 13 height 20
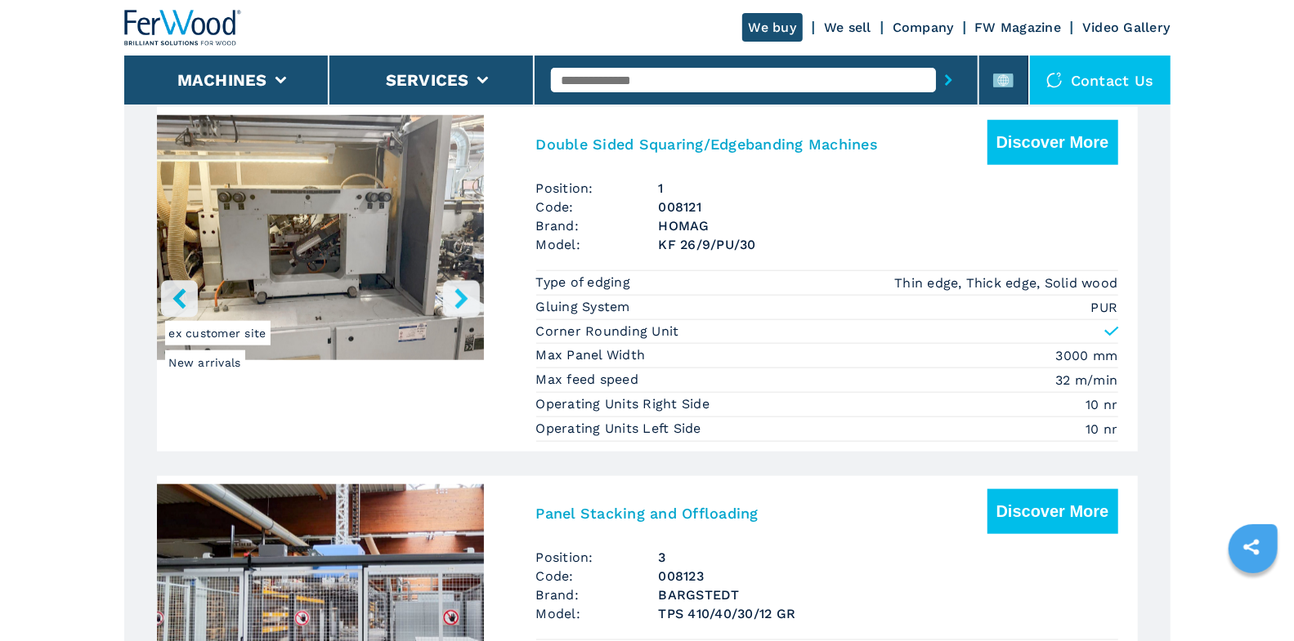
click at [680, 151] on h3 "Double Sided Squaring/Edgebanding Machines" at bounding box center [707, 144] width 342 height 19
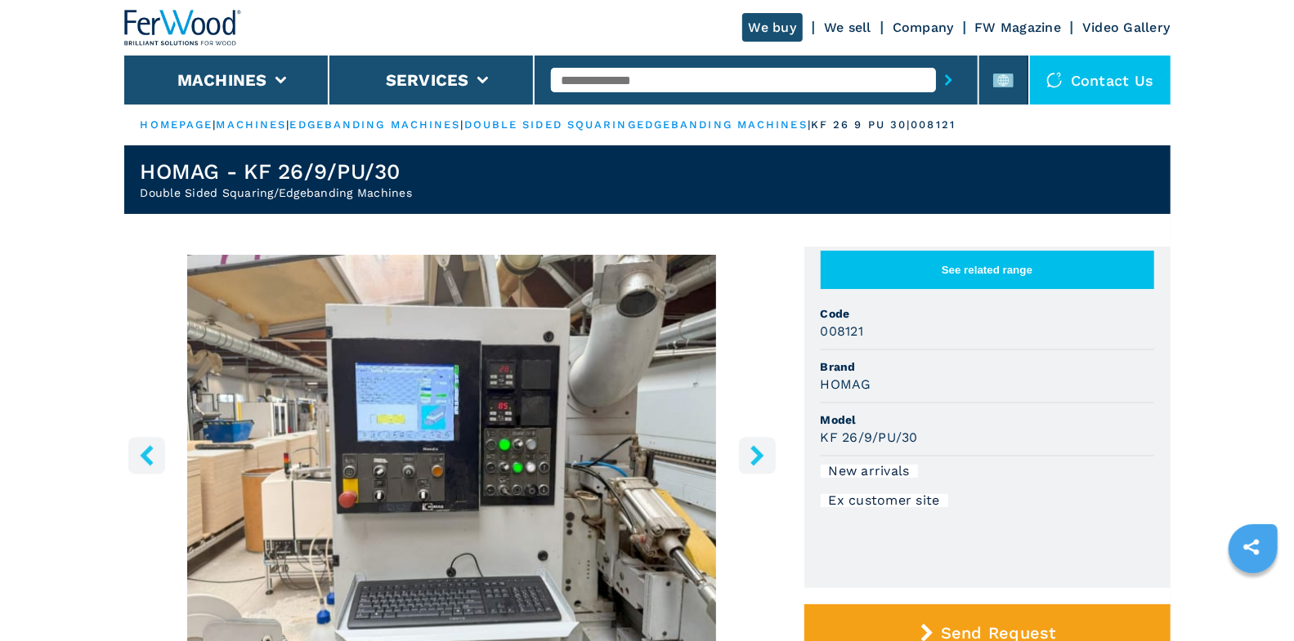
click at [749, 461] on icon "right-button" at bounding box center [757, 455] width 20 height 20
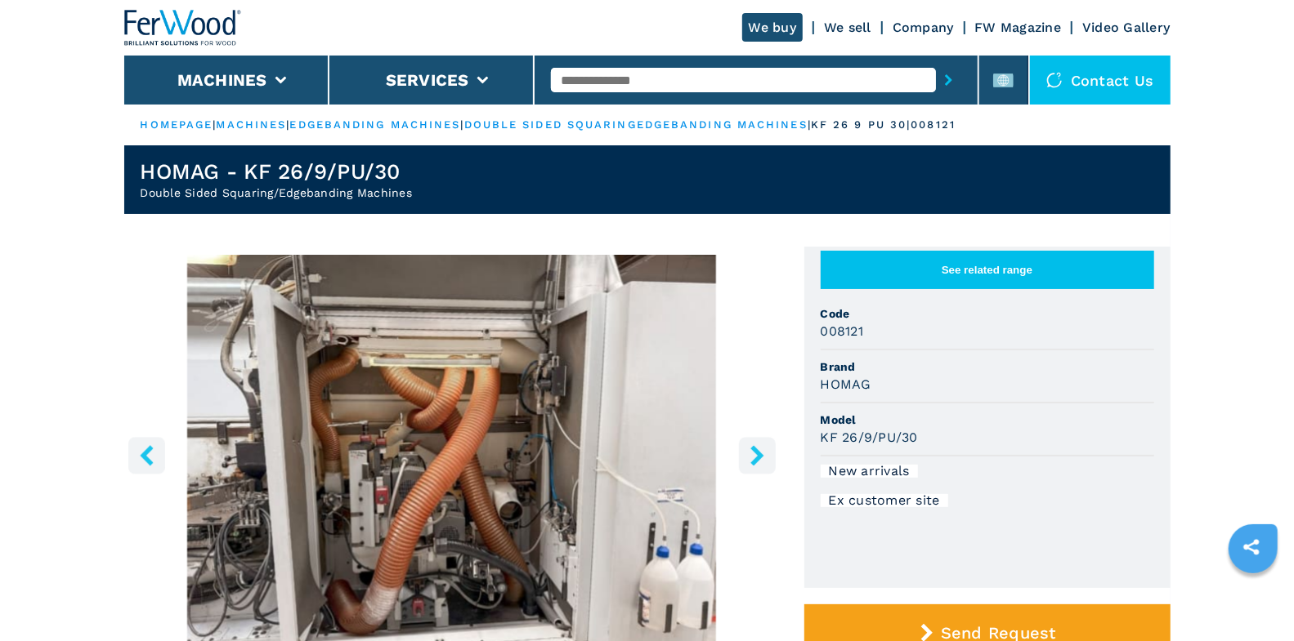
click at [749, 461] on icon "right-button" at bounding box center [757, 455] width 20 height 20
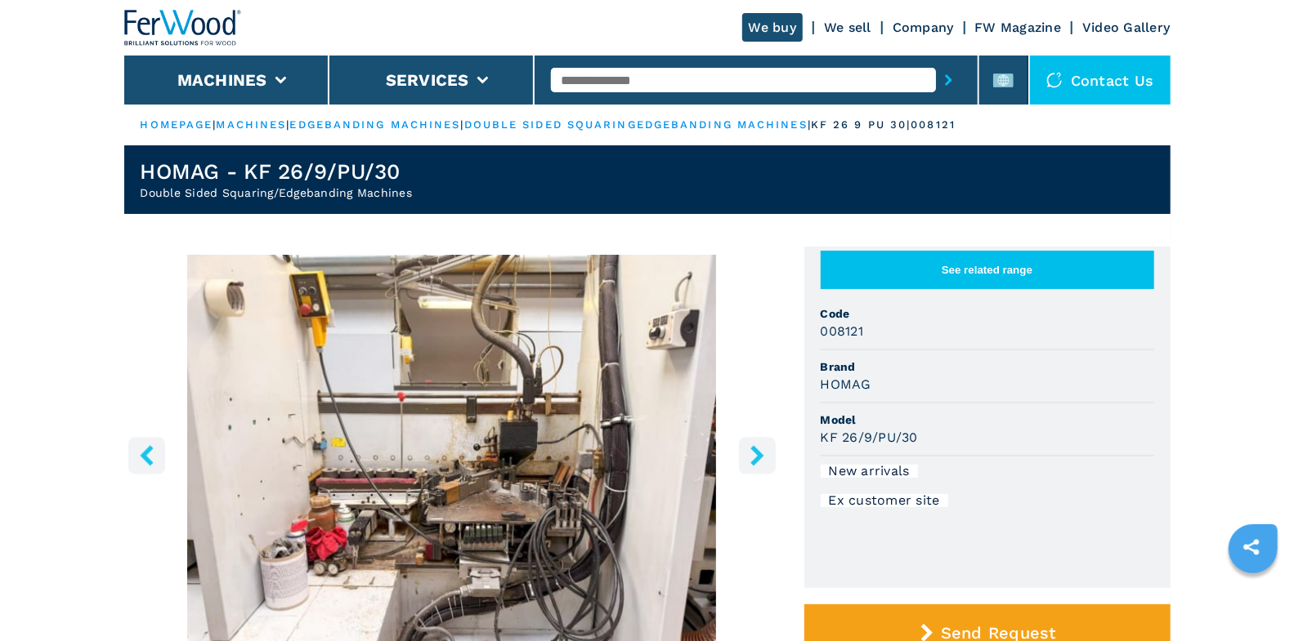
click at [749, 461] on icon "right-button" at bounding box center [757, 455] width 20 height 20
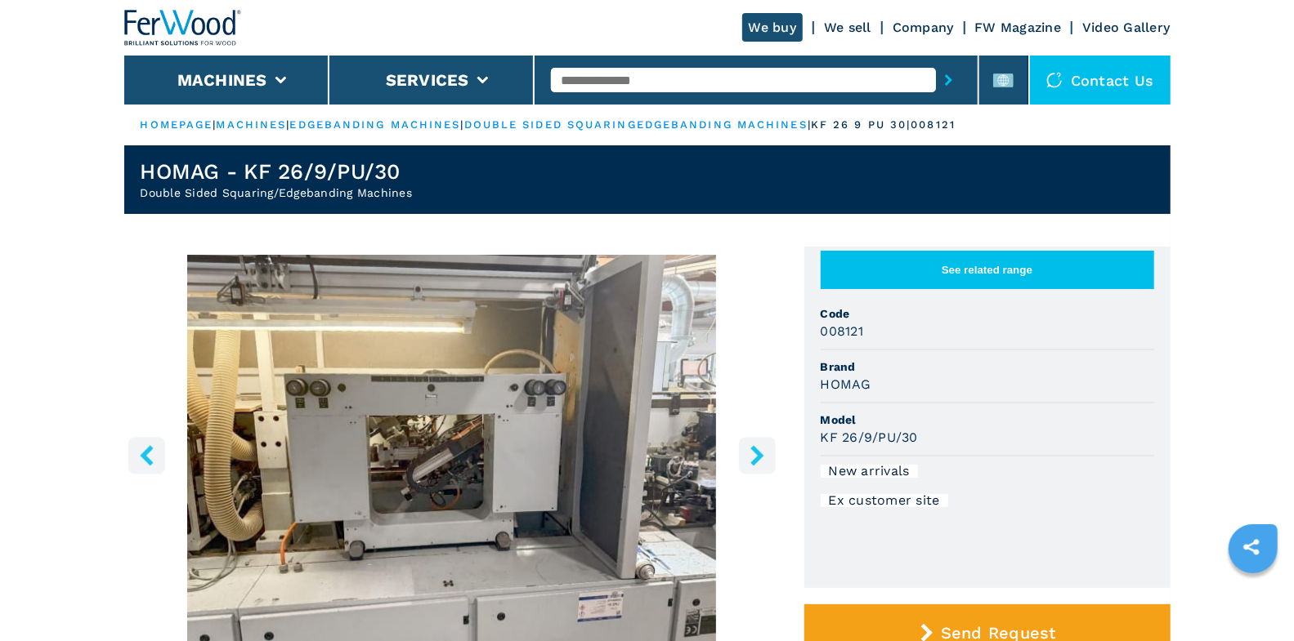
click at [749, 461] on icon "right-button" at bounding box center [757, 455] width 20 height 20
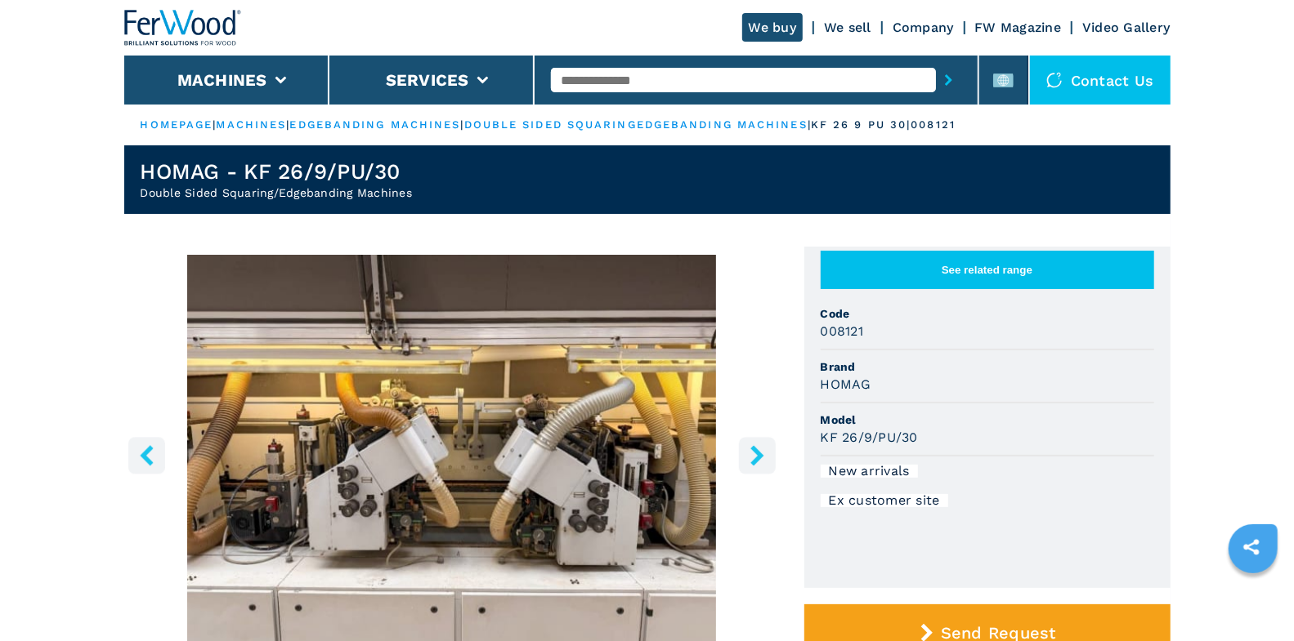
click at [749, 461] on icon "right-button" at bounding box center [757, 455] width 20 height 20
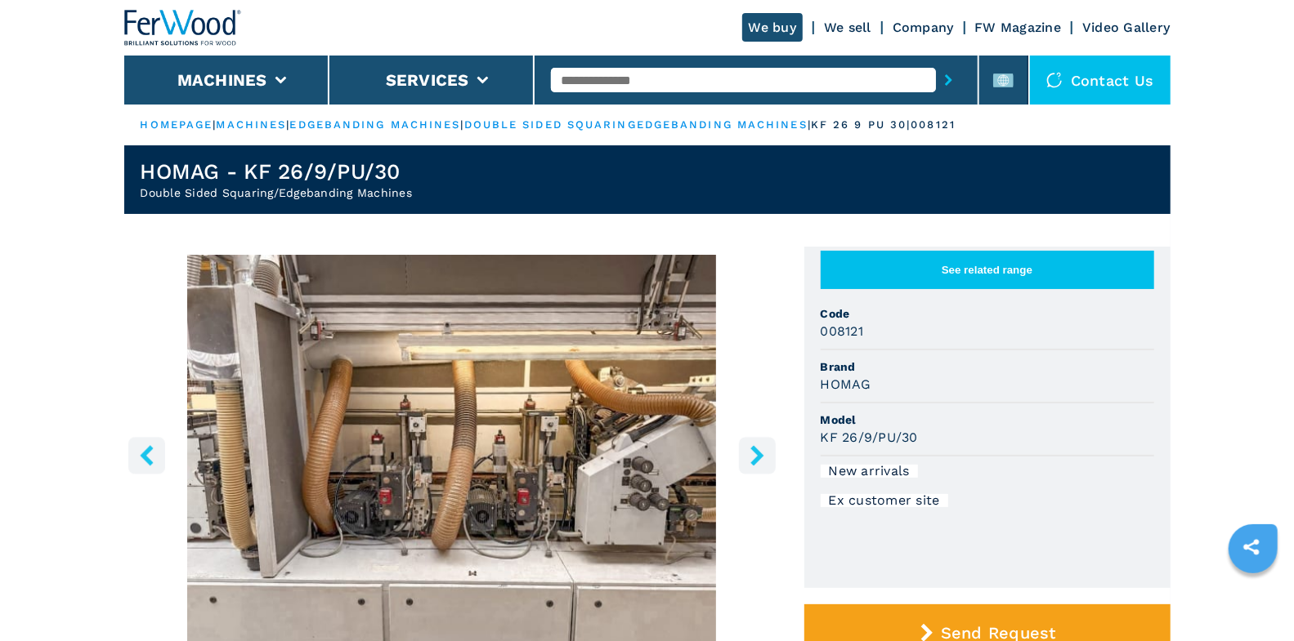
click at [749, 461] on icon "right-button" at bounding box center [757, 455] width 20 height 20
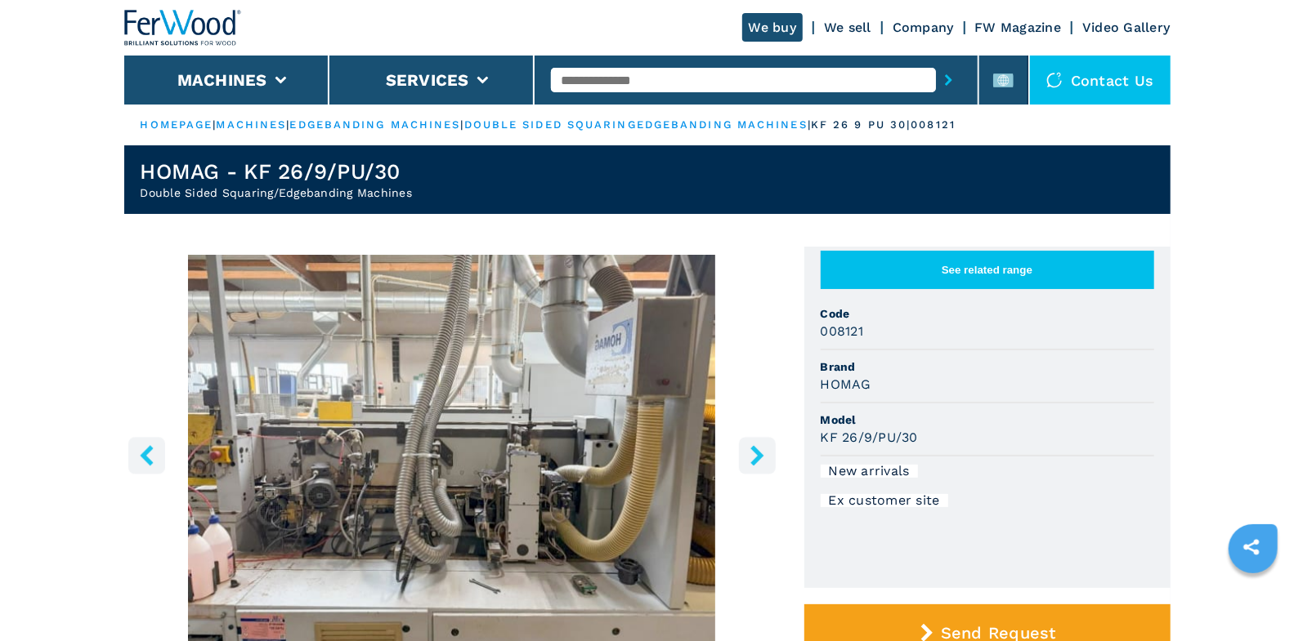
click at [749, 461] on icon "right-button" at bounding box center [757, 455] width 20 height 20
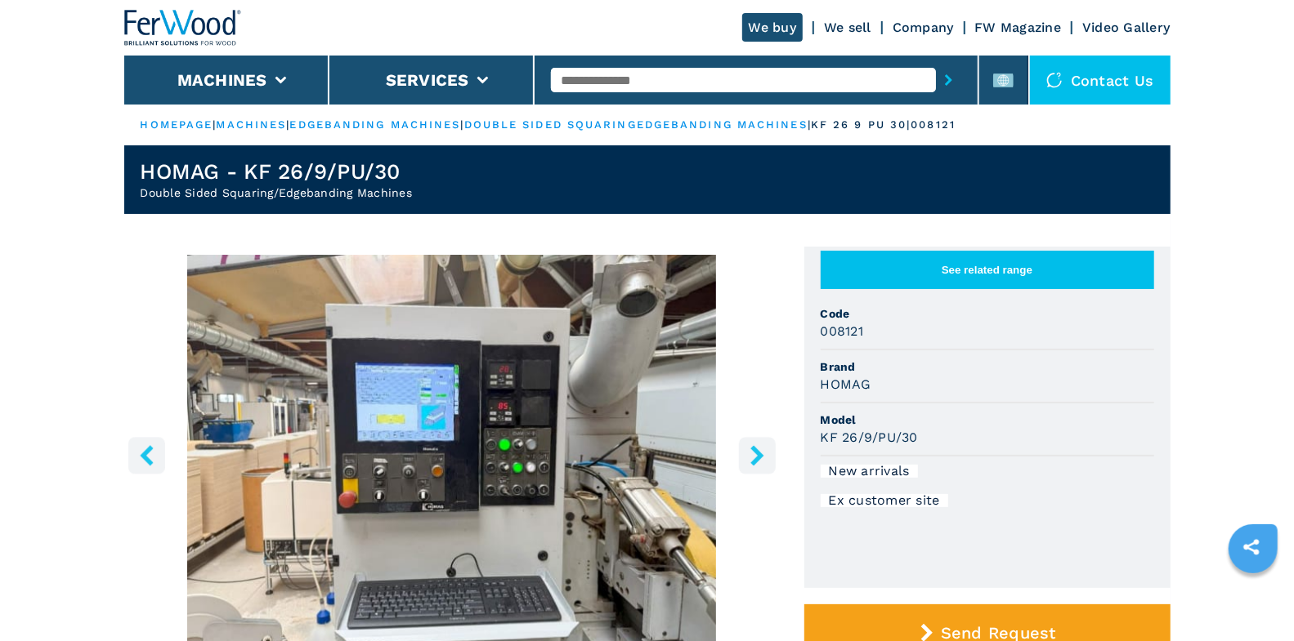
click at [749, 461] on icon "right-button" at bounding box center [757, 455] width 20 height 20
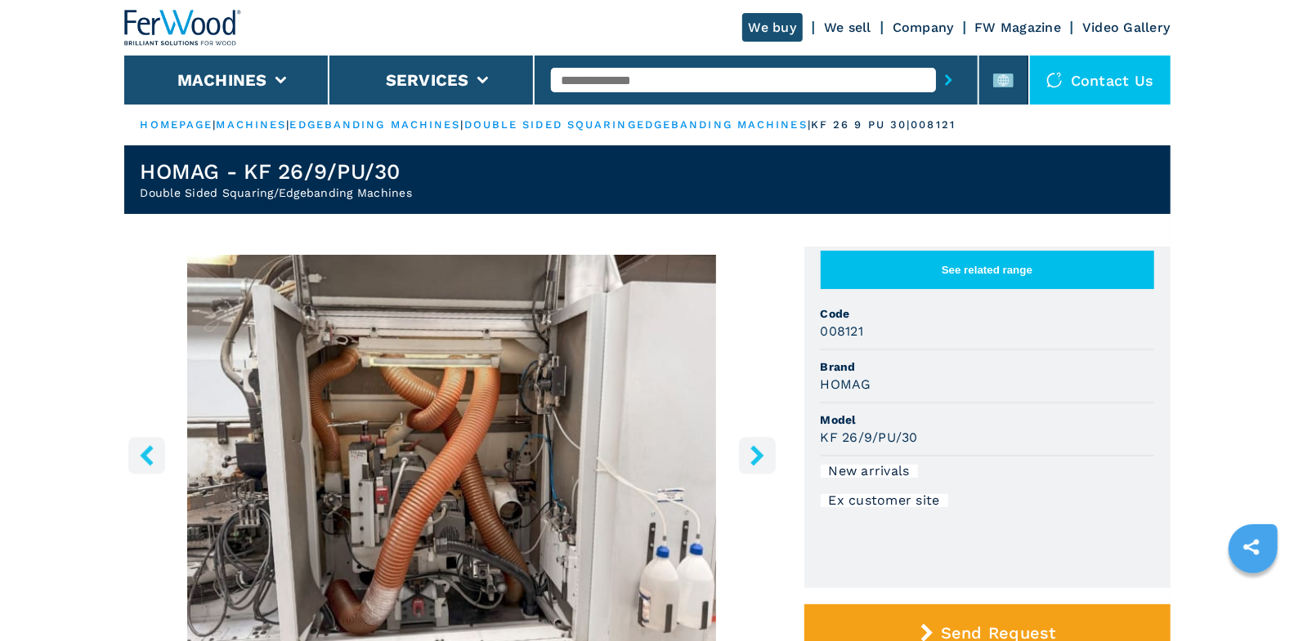
click at [749, 461] on icon "right-button" at bounding box center [757, 455] width 20 height 20
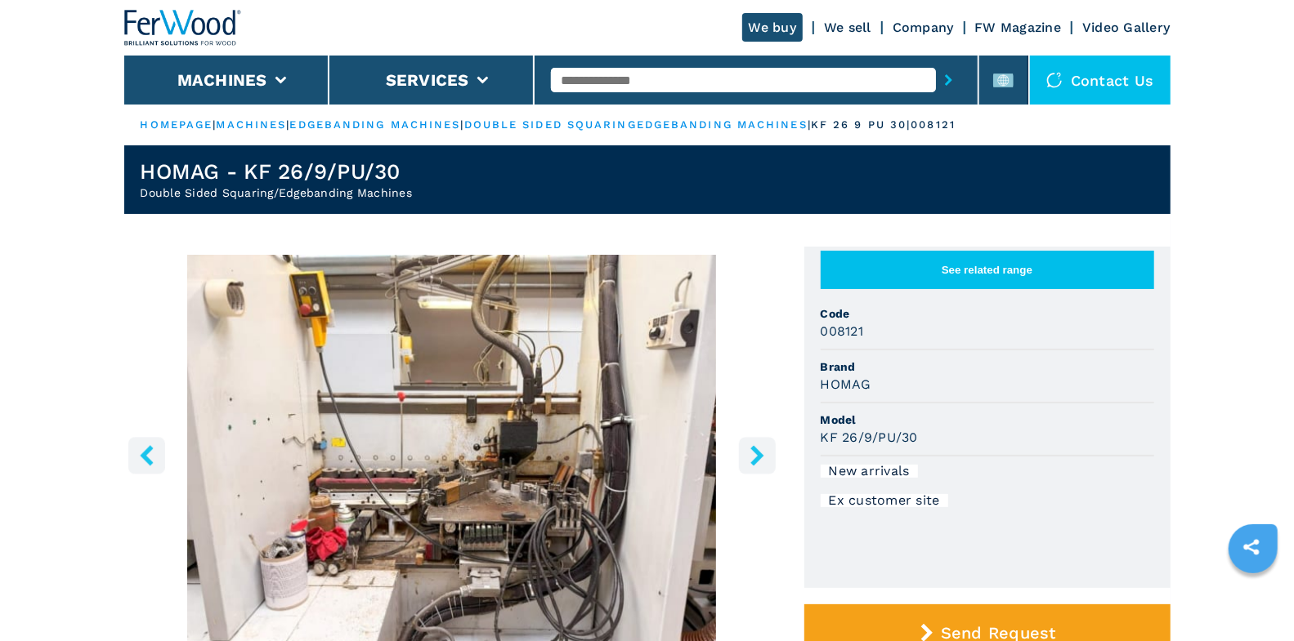
click at [756, 458] on icon "right-button" at bounding box center [756, 455] width 13 height 20
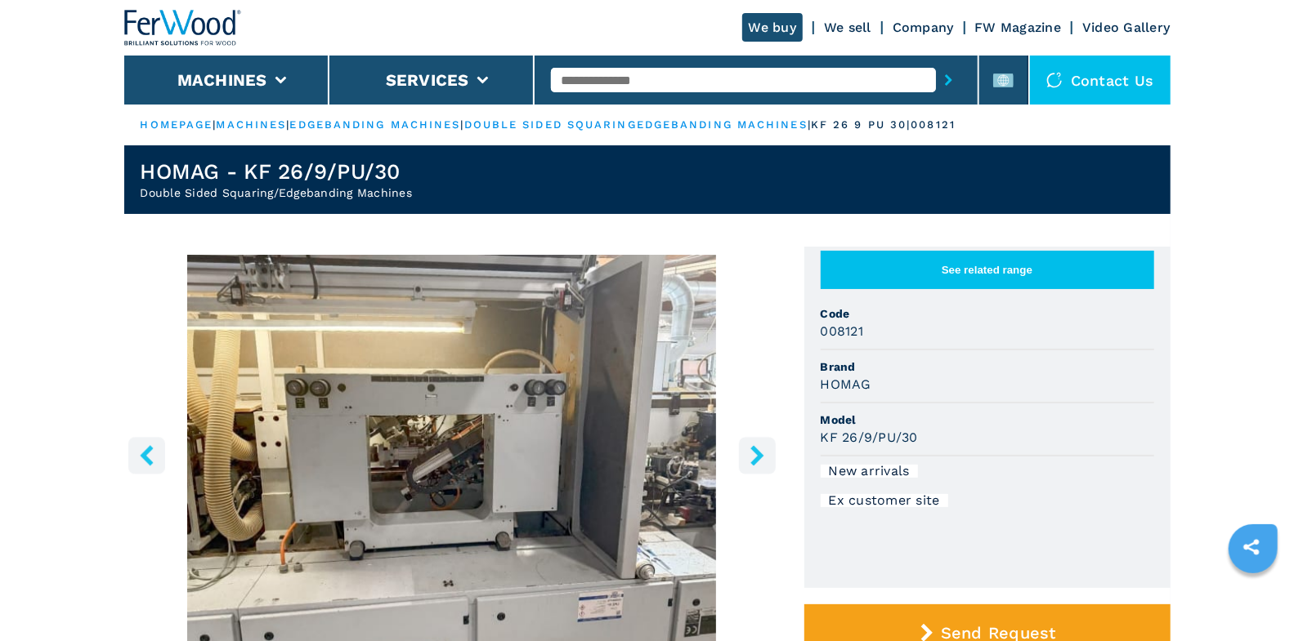
click at [756, 459] on icon "right-button" at bounding box center [756, 455] width 13 height 20
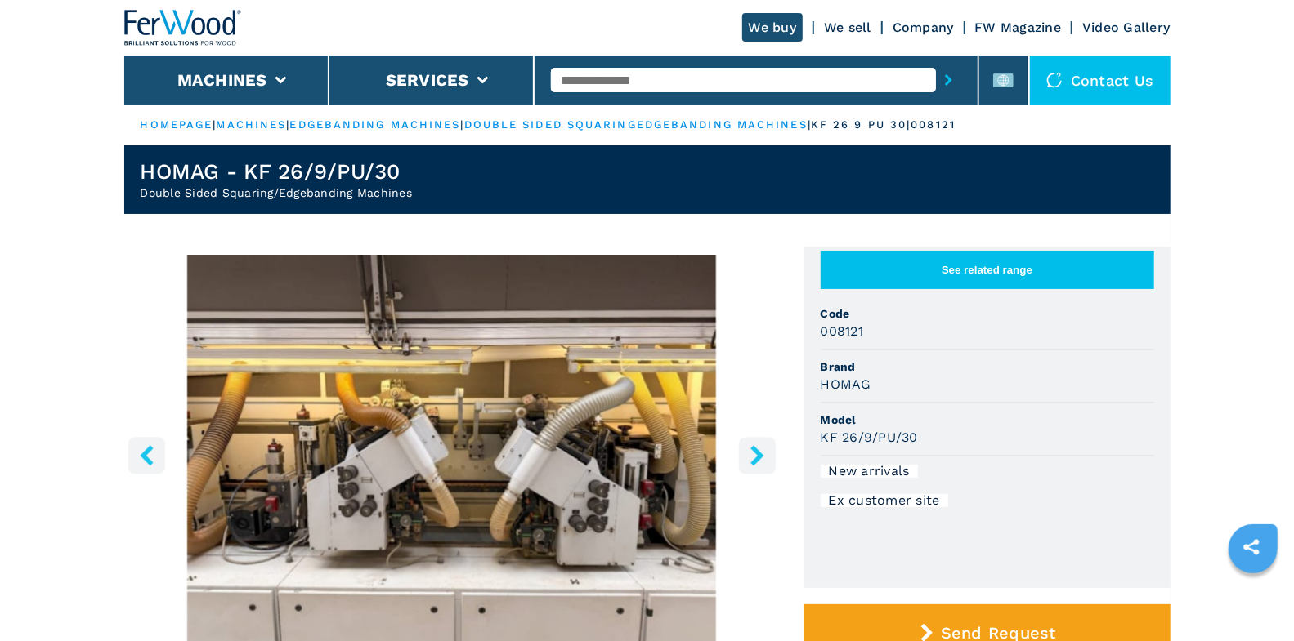
click at [145, 455] on icon "left-button" at bounding box center [146, 455] width 13 height 20
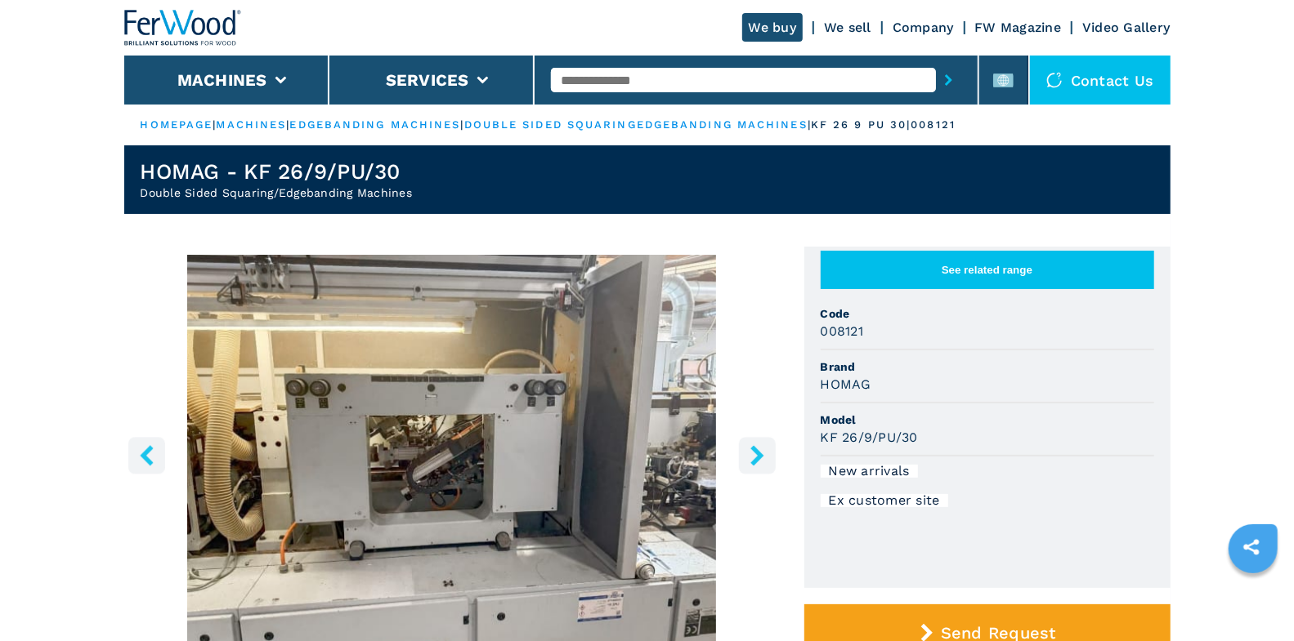
click at [677, 75] on input "text" at bounding box center [743, 80] width 385 height 25
type input "*"
type input "****"
click at [936, 61] on button "submit-button" at bounding box center [948, 80] width 25 height 38
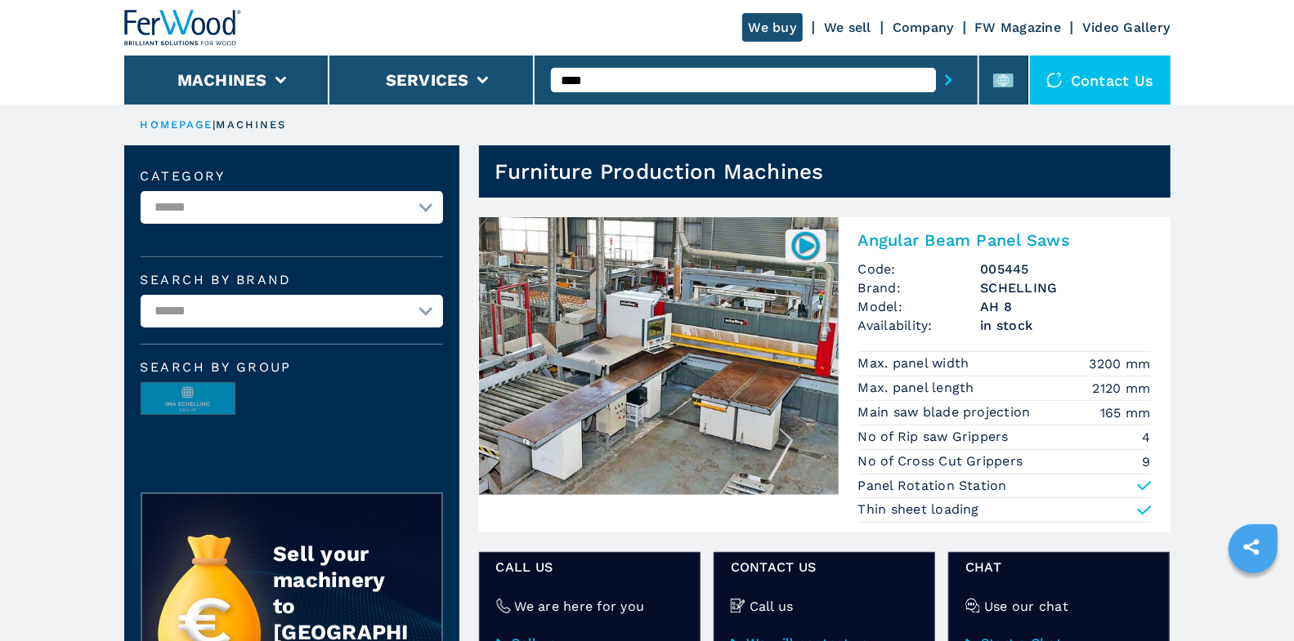
click at [876, 239] on h2 "Angular Beam Panel Saws" at bounding box center [1004, 240] width 293 height 20
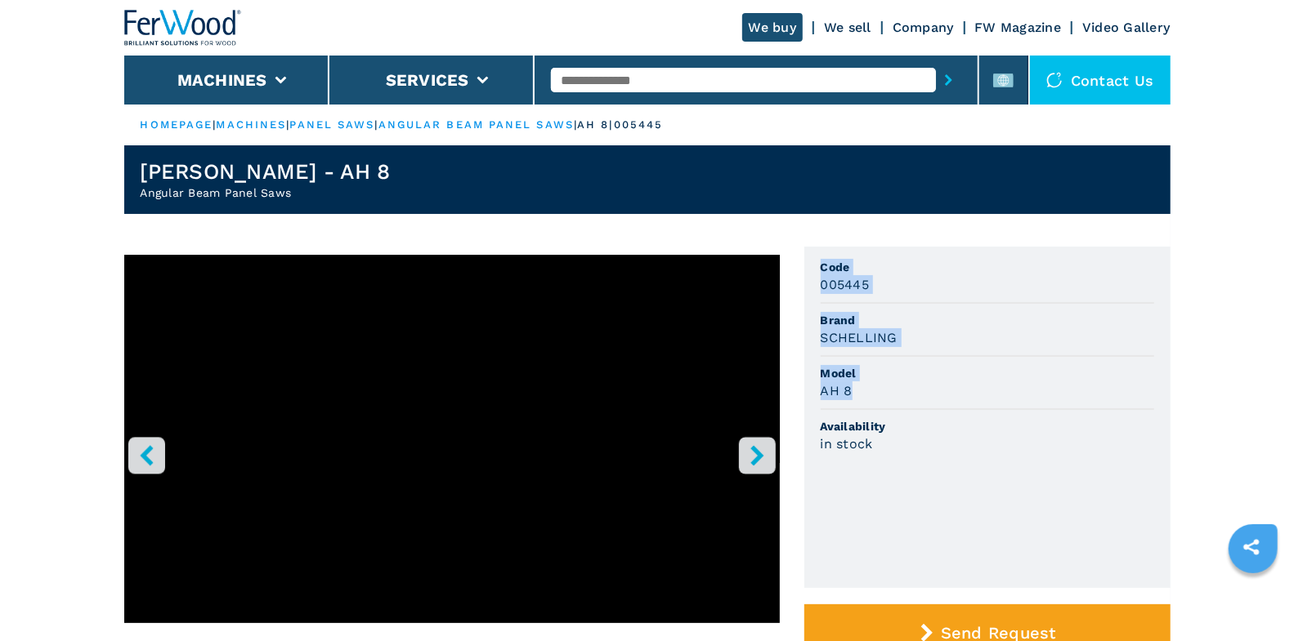
drag, startPoint x: 816, startPoint y: 268, endPoint x: 904, endPoint y: 384, distance: 145.3
click at [904, 384] on ul "Code 005445 Brand SCHELLING Model AH 8 Availability in stock" at bounding box center [987, 418] width 366 height 342
copy ul "Code 005445 Brand SCHELLING Model AH 8"
